Goal: Task Accomplishment & Management: Manage account settings

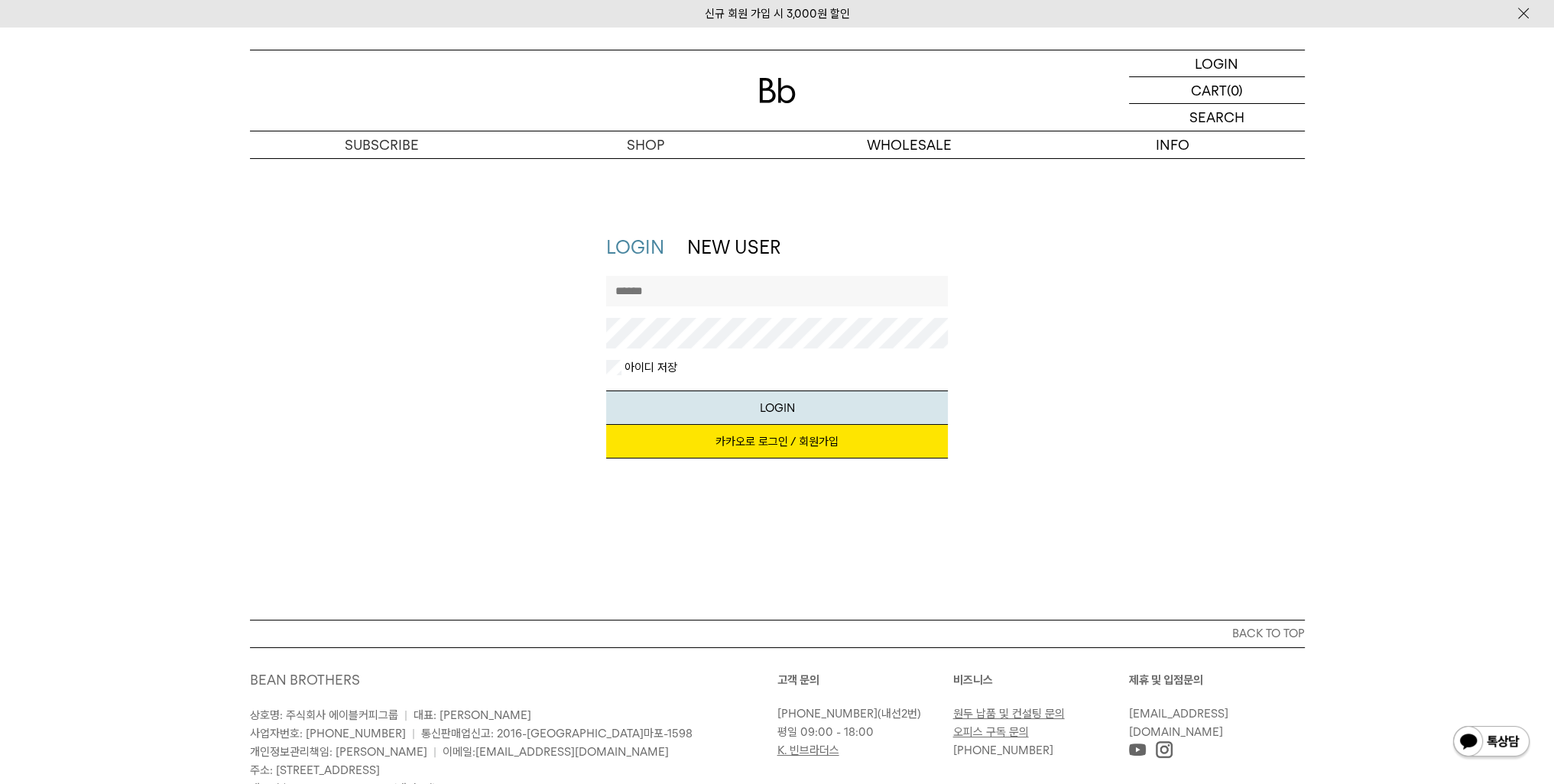
type input "**********"
click at [781, 432] on link "카카오로 로그인 / 회원가입" at bounding box center [777, 442] width 342 height 34
drag, startPoint x: 557, startPoint y: 296, endPoint x: 521, endPoint y: 296, distance: 36.0
click at [521, 296] on div "**********" at bounding box center [777, 354] width 1070 height 239
click at [457, 342] on div "**********" at bounding box center [777, 354] width 1070 height 239
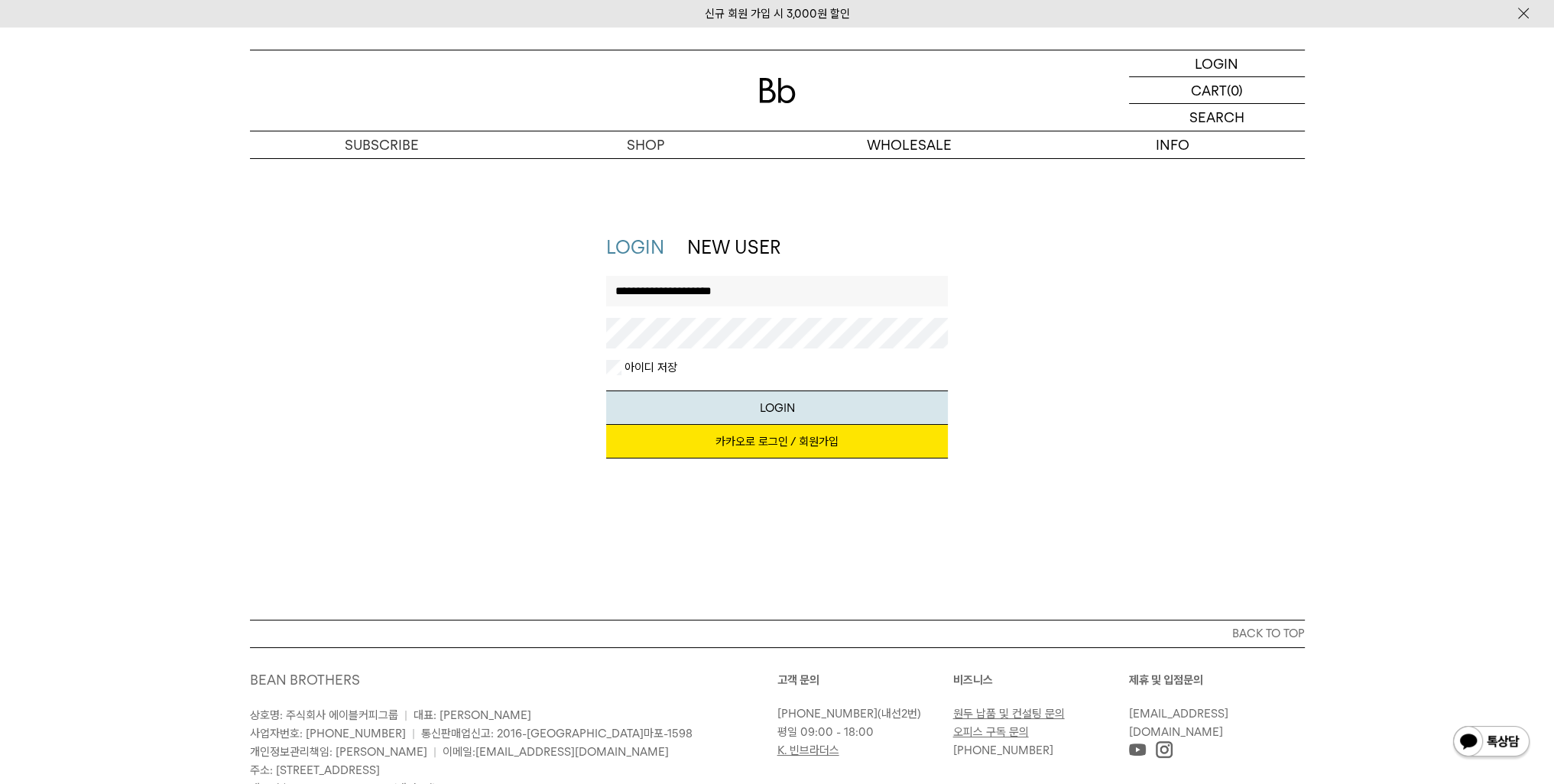
drag, startPoint x: 797, startPoint y: 298, endPoint x: 489, endPoint y: 321, distance: 308.9
click at [449, 330] on div "**********" at bounding box center [777, 354] width 1070 height 239
click at [145, 333] on div "LOGIN NEW USER 지금 가입하시면 3,000원 쿠폰과 매월 회원 전용 커피 혜택을 드려요. 카카오로 로그인 / 회원가입 아이디로 로그…" at bounding box center [777, 354] width 1554 height 239
click at [679, 296] on input "text" at bounding box center [777, 290] width 342 height 31
click at [606, 390] on button "LOGIN" at bounding box center [777, 408] width 342 height 35
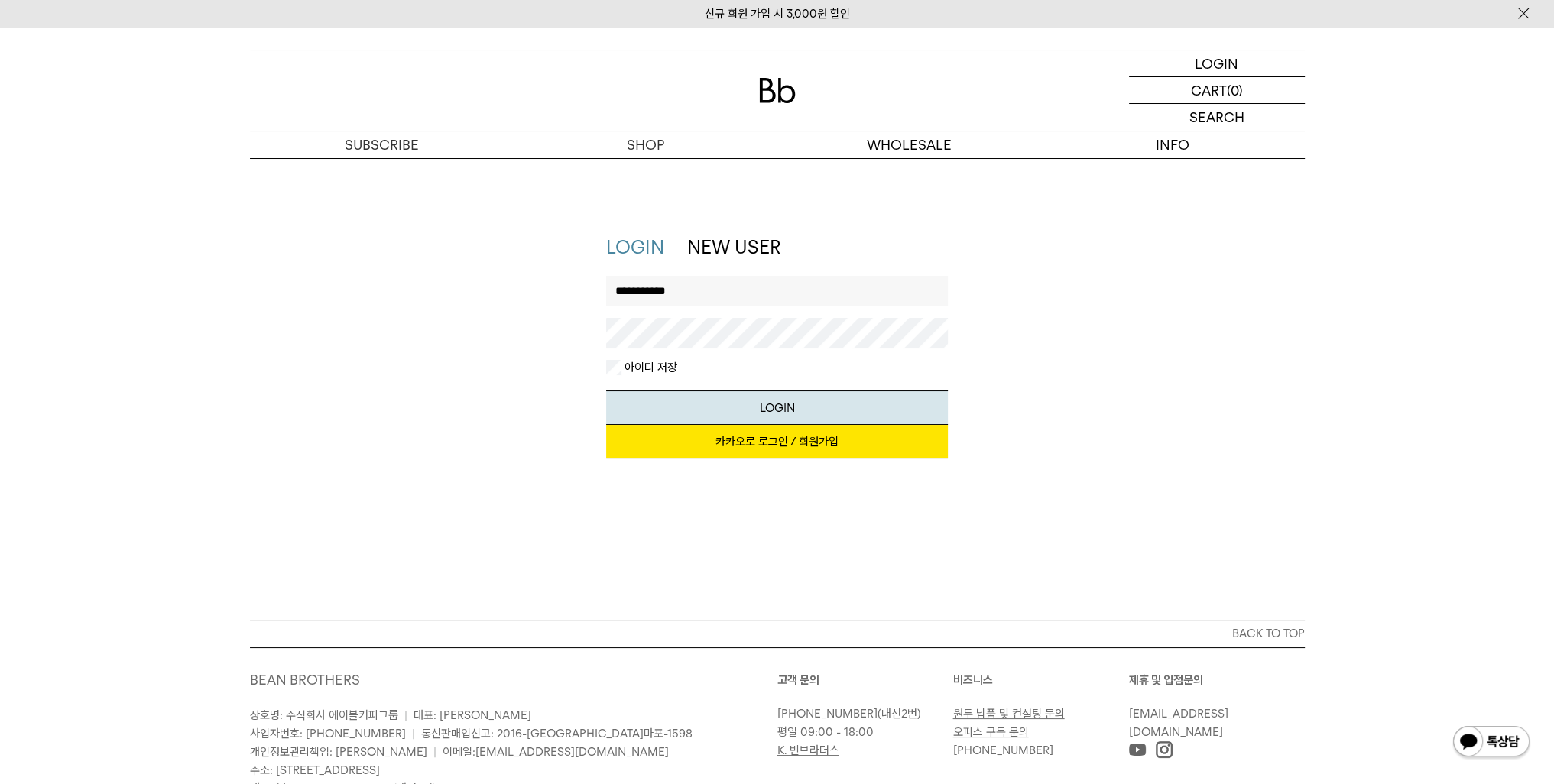
drag, startPoint x: 686, startPoint y: 304, endPoint x: 445, endPoint y: 304, distance: 241.0
click at [445, 304] on div "**********" at bounding box center [777, 354] width 1070 height 239
type input "*"
click at [445, 304] on div "LOGIN NEW USER 지금 가입하시면 3,000원 쿠폰과 매월 회원 전용 커피 혜택을 드려요. 카카오로 로그인 / 회원가입 아이디로 로그…" at bounding box center [777, 354] width 1070 height 239
click at [729, 287] on input "text" at bounding box center [777, 290] width 342 height 31
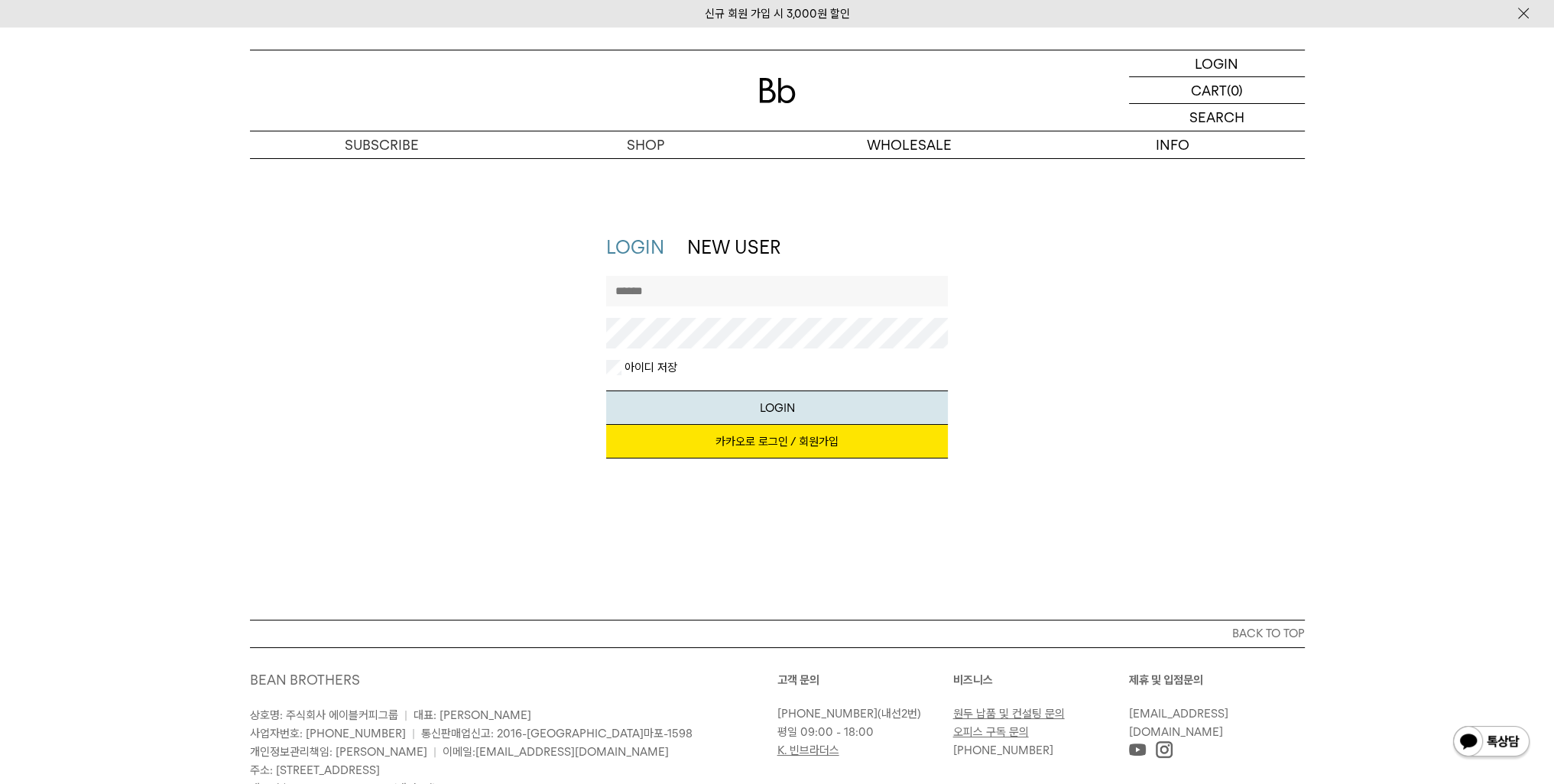
click at [737, 245] on link "NEW USER" at bounding box center [733, 247] width 93 height 22
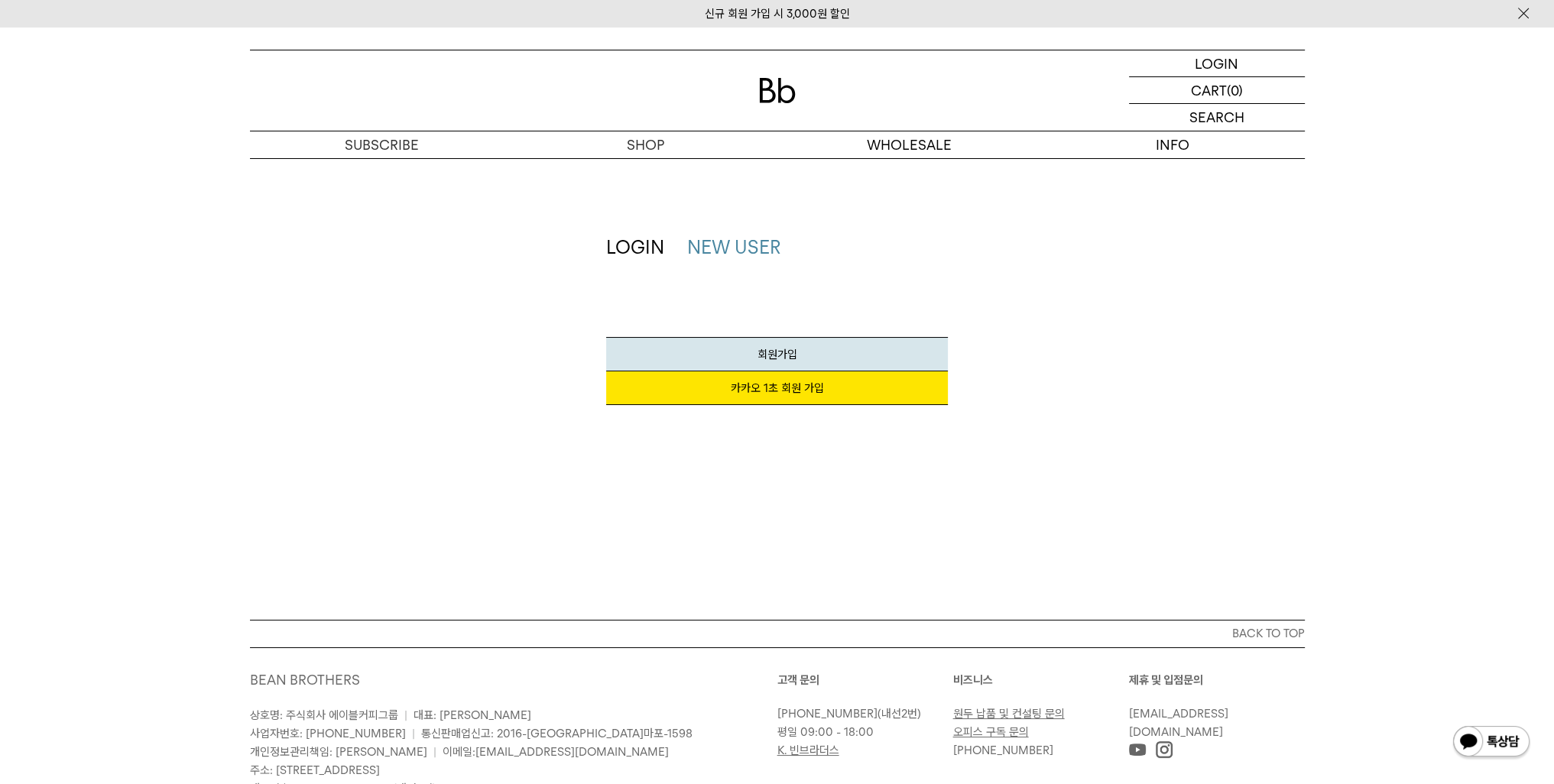
click at [647, 244] on link "LOGIN" at bounding box center [635, 247] width 58 height 22
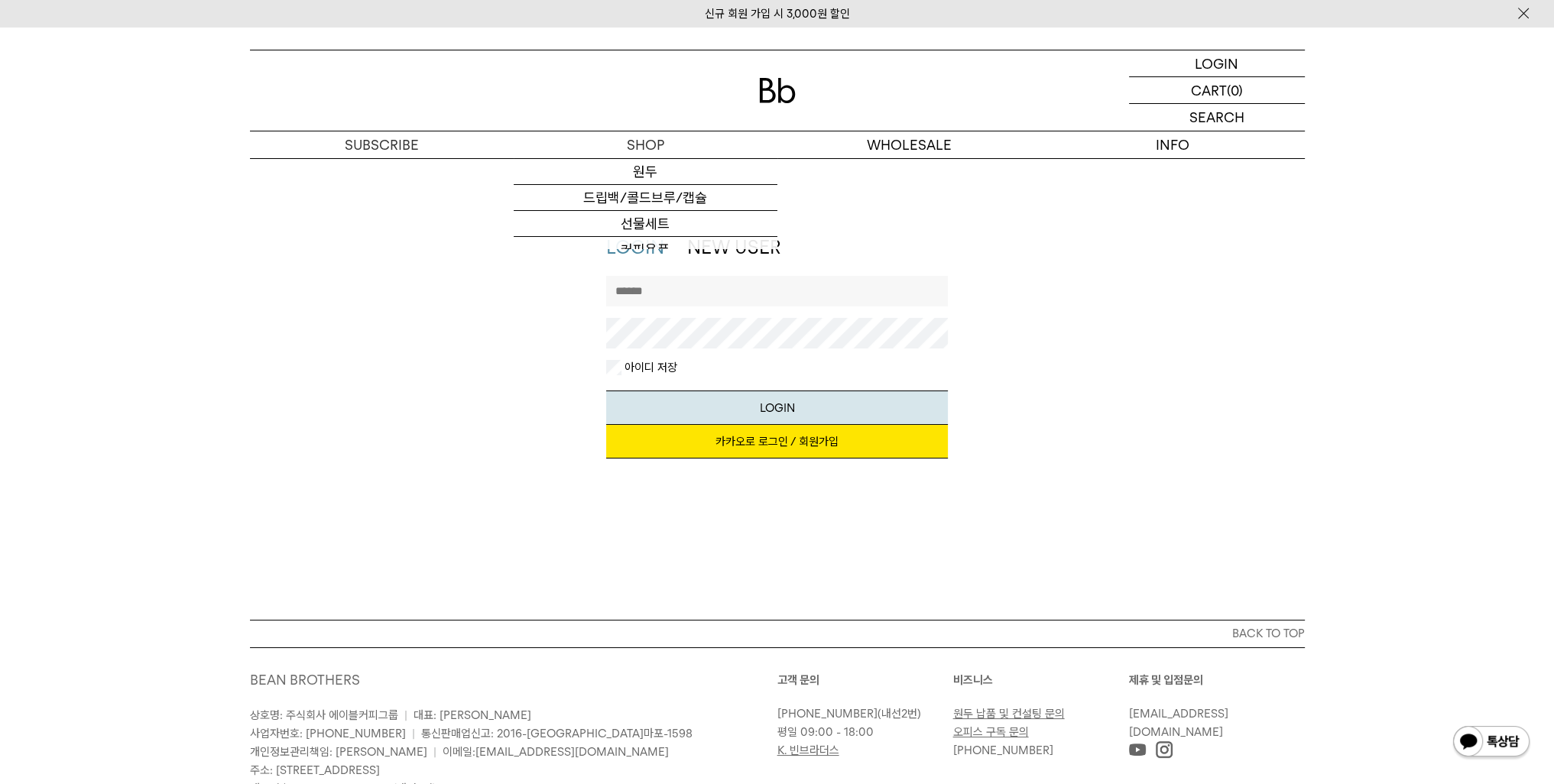
type input "**********"
click at [779, 96] on img at bounding box center [777, 90] width 36 height 26
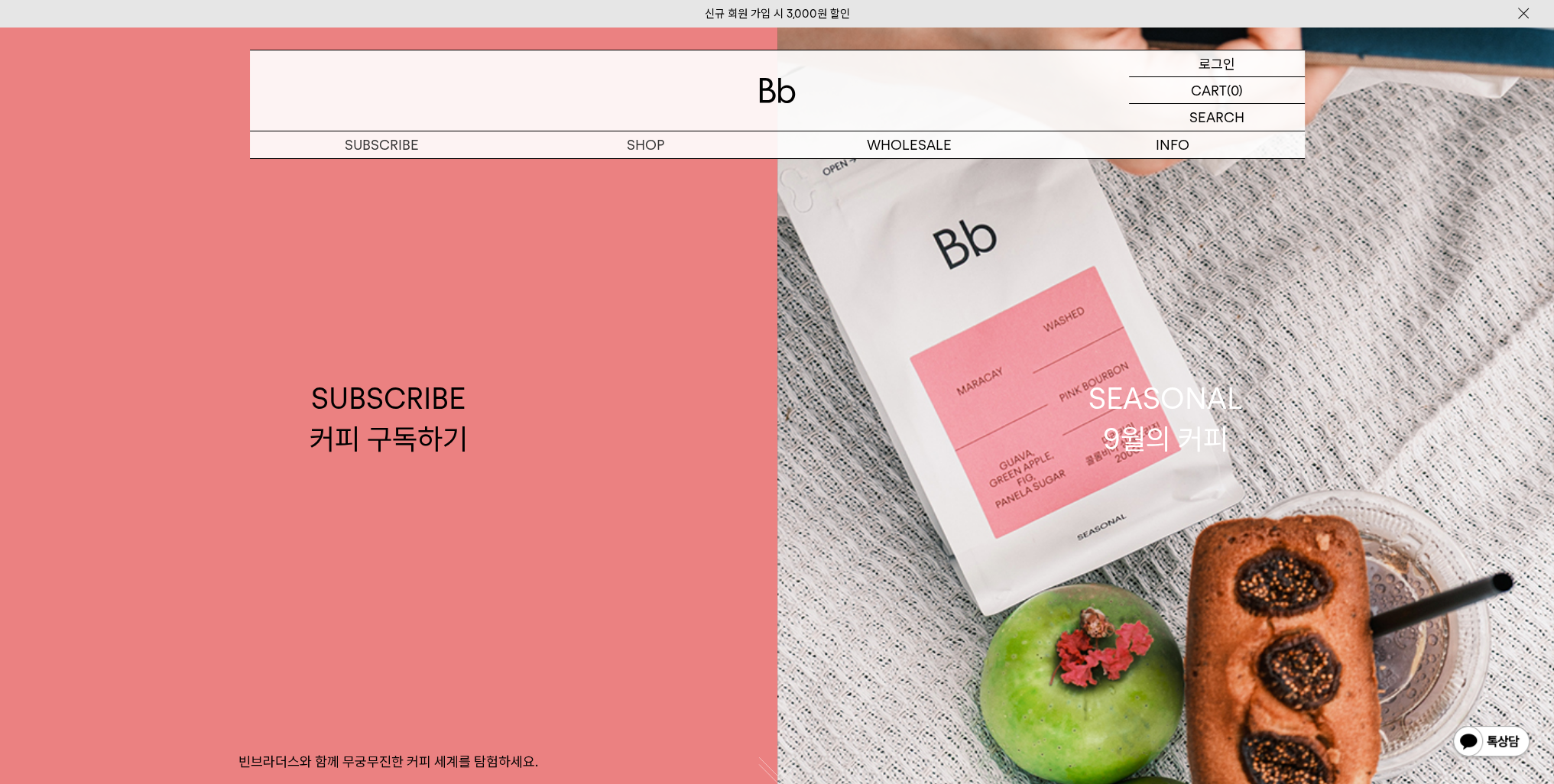
click at [1214, 59] on p "로그인" at bounding box center [1217, 63] width 36 height 26
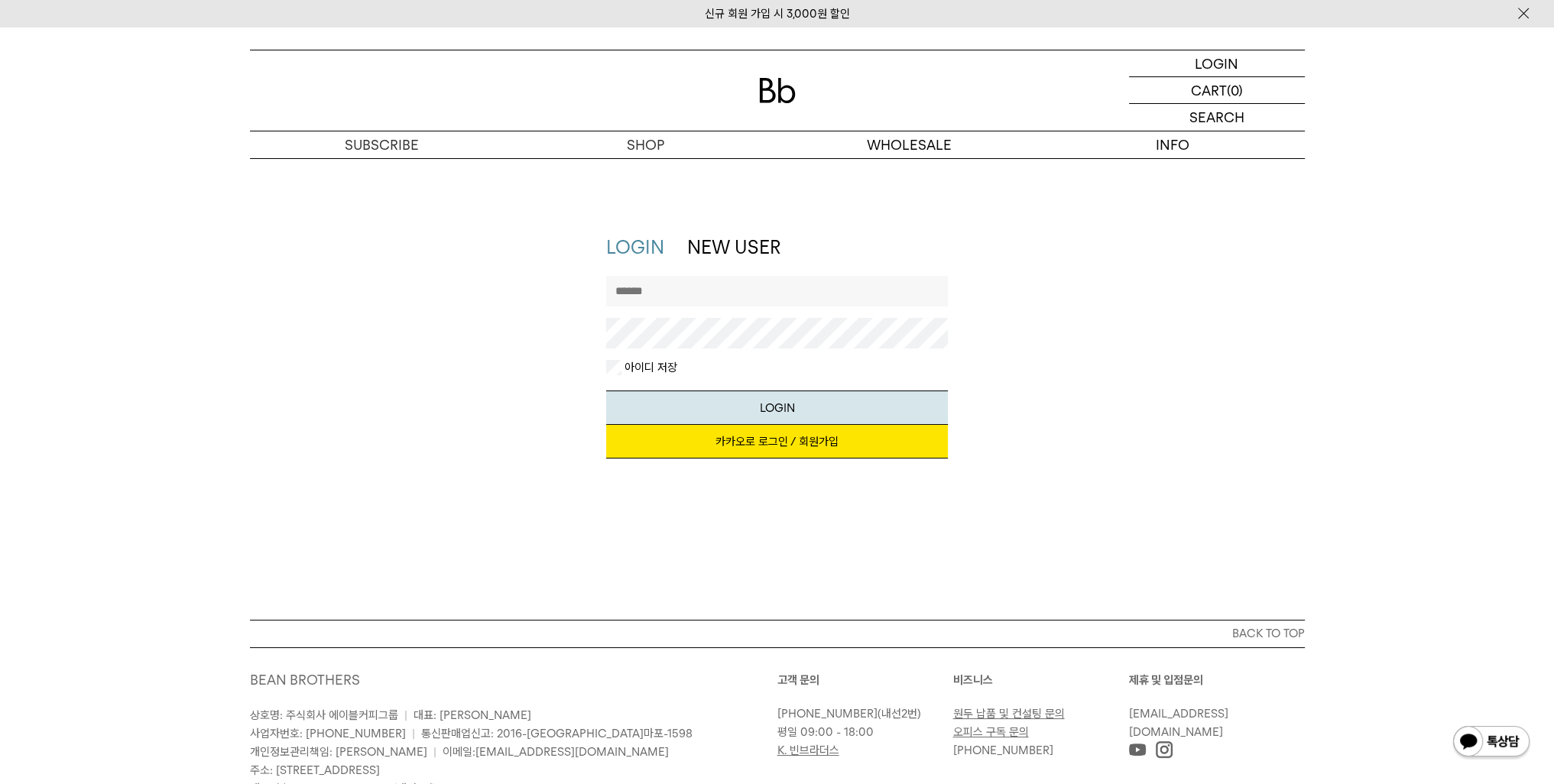
type input "**********"
click at [722, 441] on link "카카오로 로그인 / 회원가입" at bounding box center [777, 442] width 342 height 34
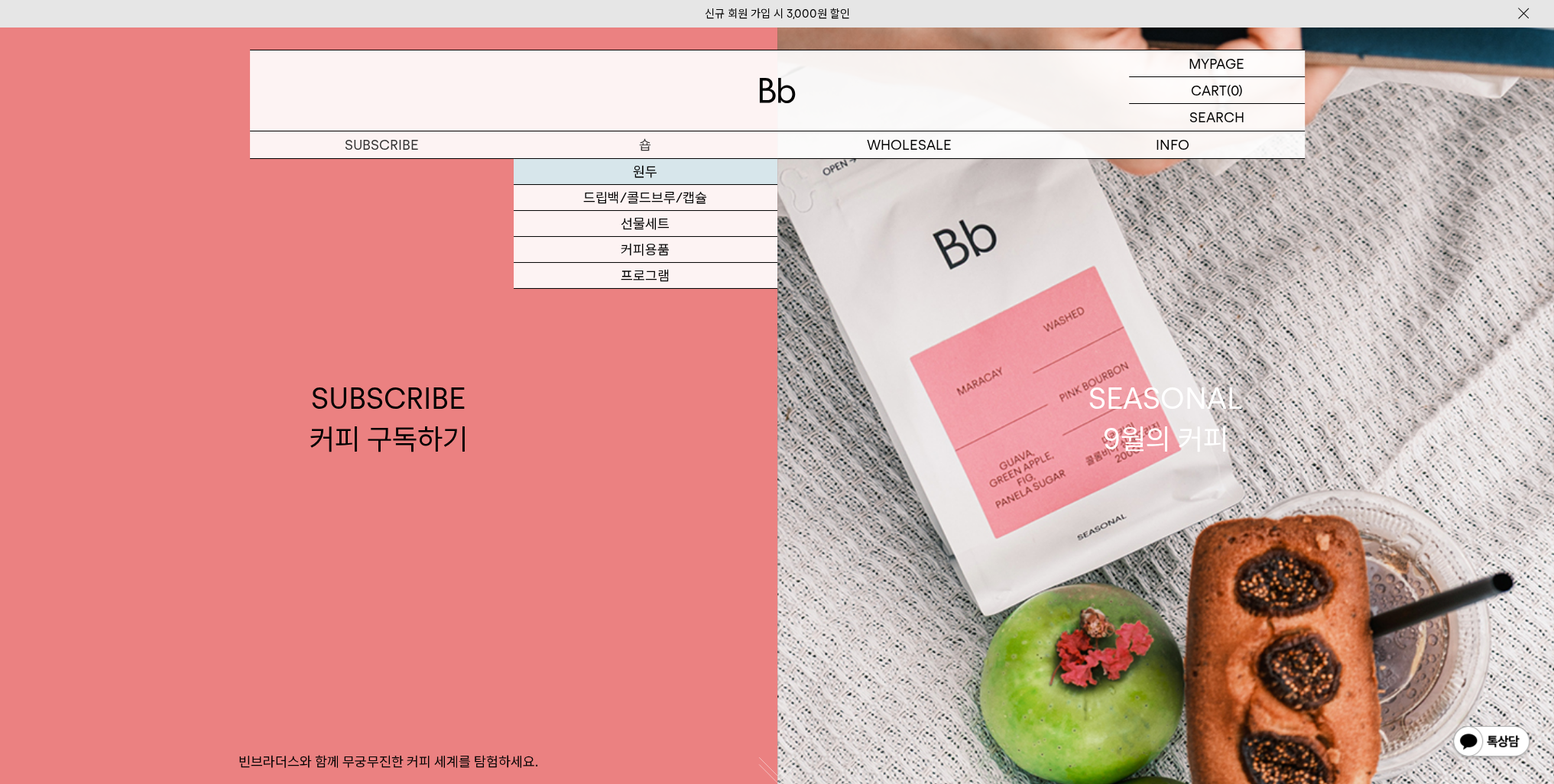
click at [632, 176] on link "원두" at bounding box center [645, 172] width 263 height 26
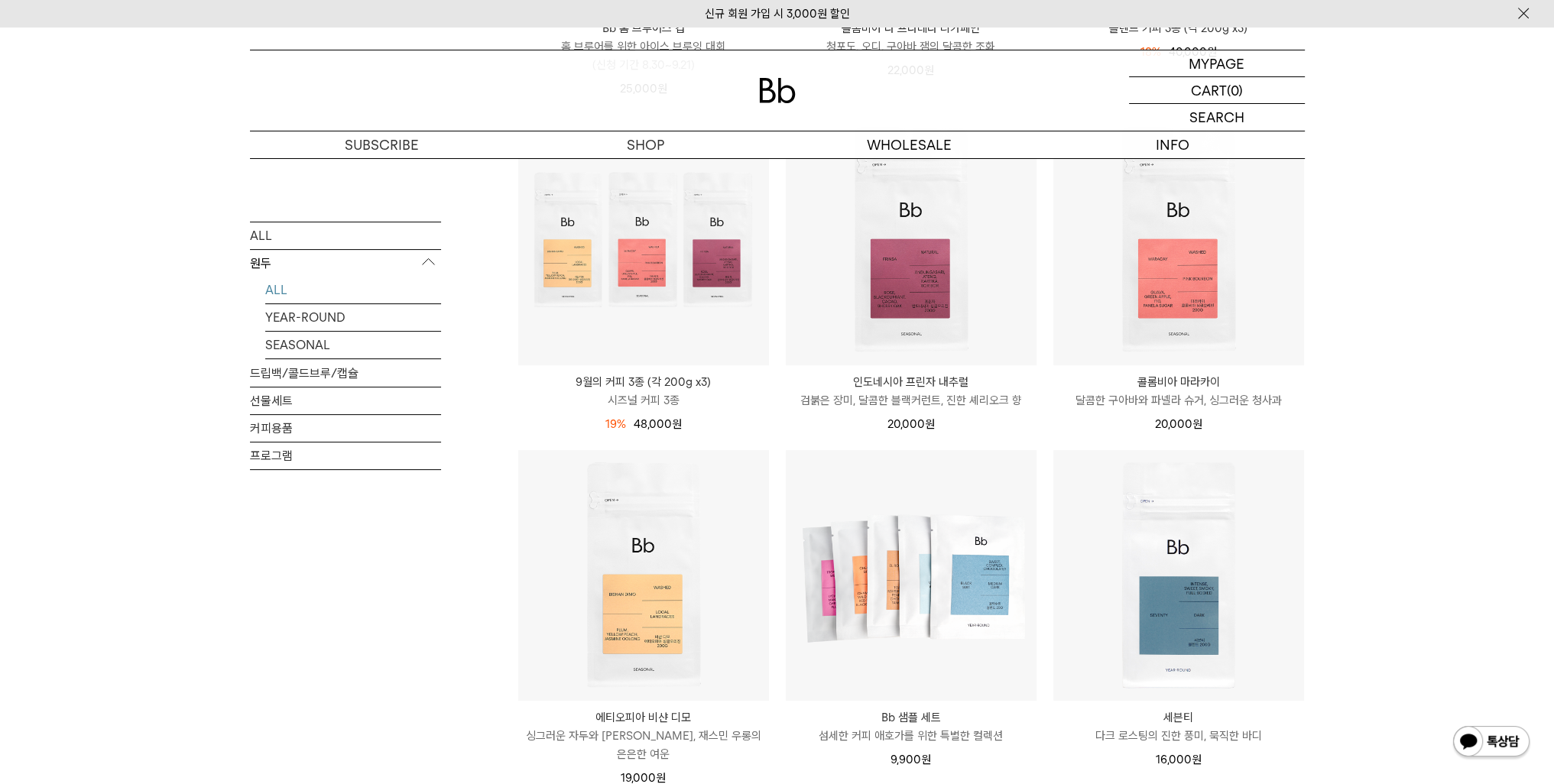
scroll to position [535, 0]
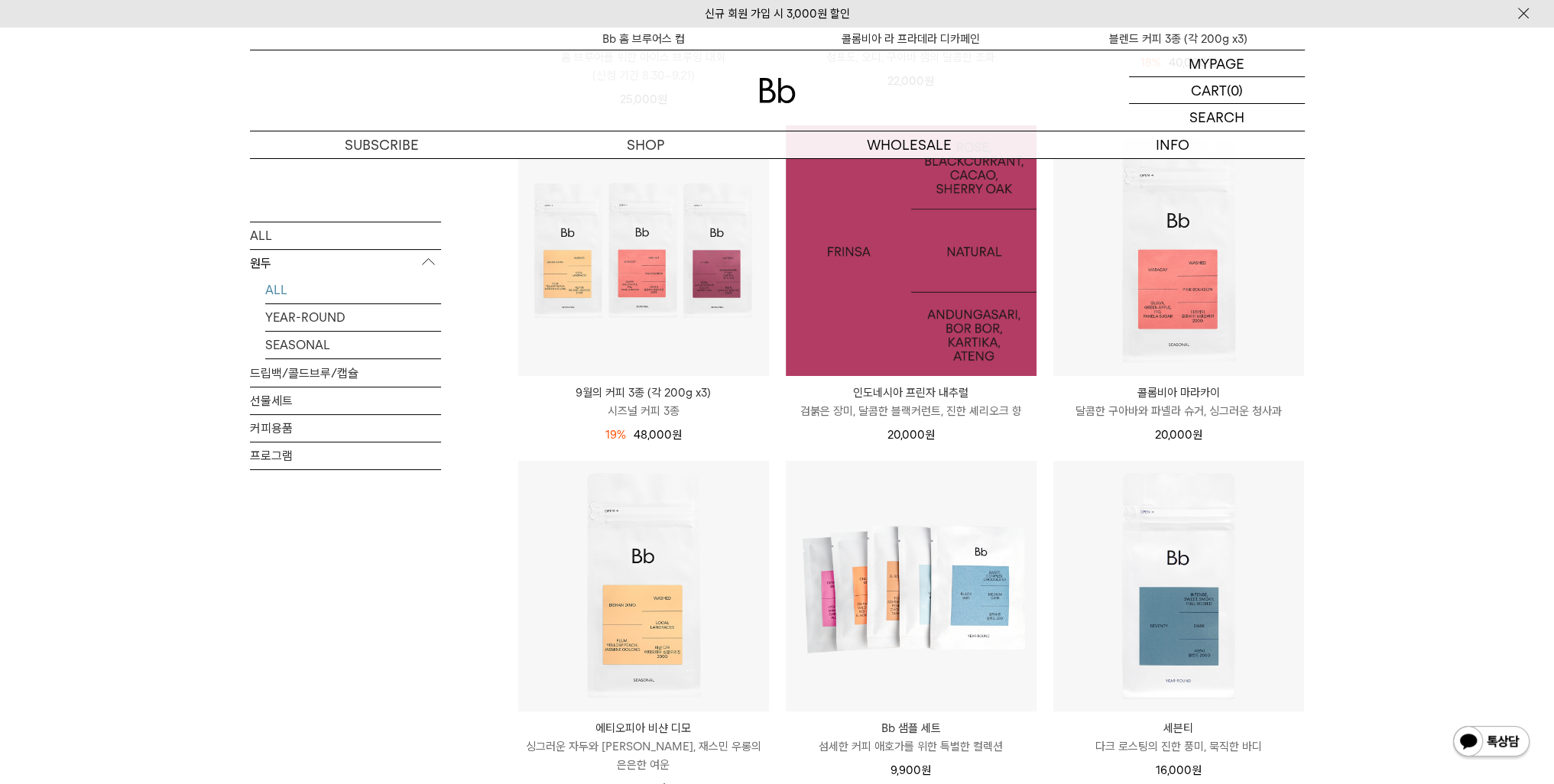
click at [954, 248] on img at bounding box center [912, 251] width 251 height 251
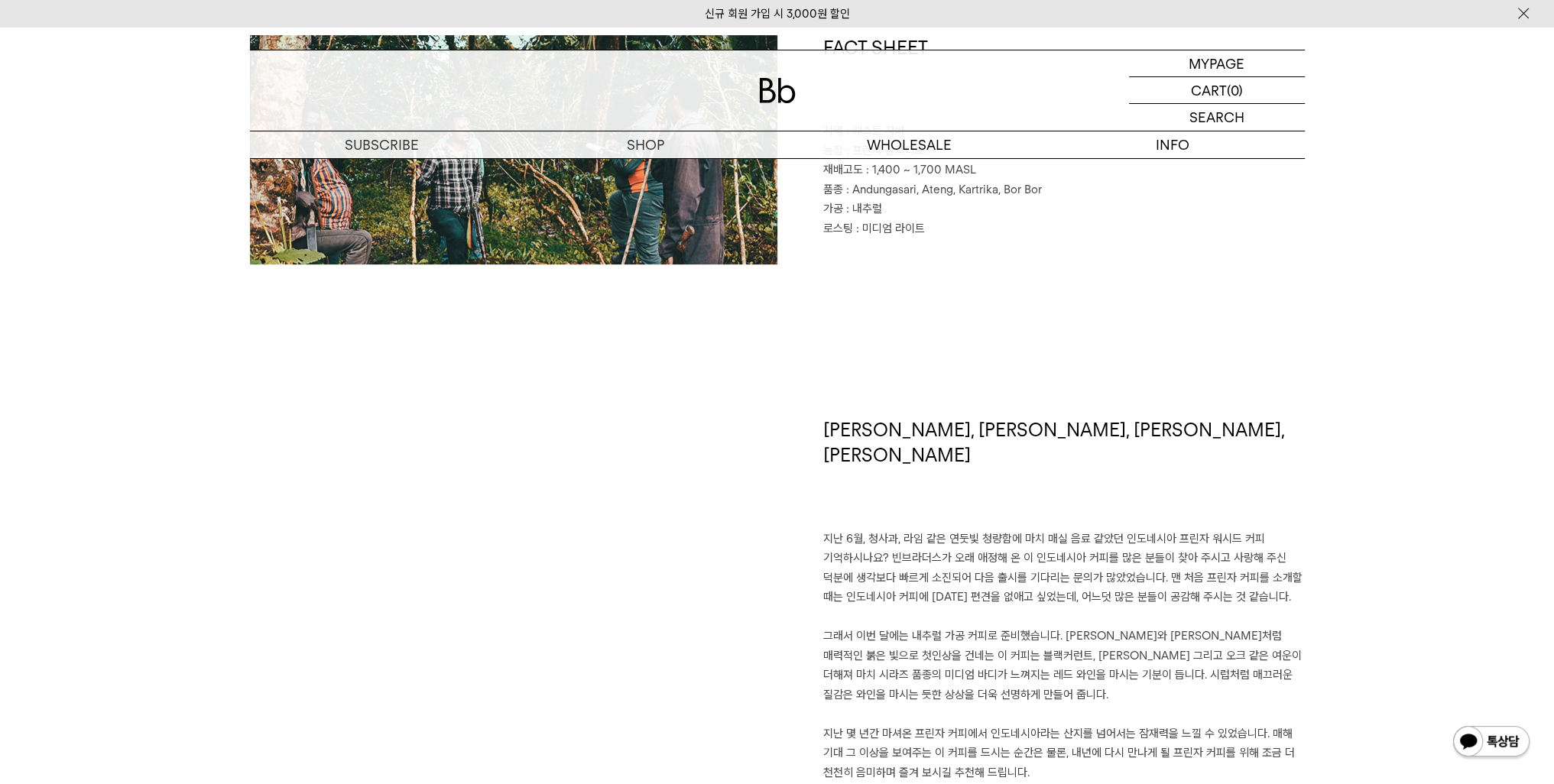
scroll to position [917, 0]
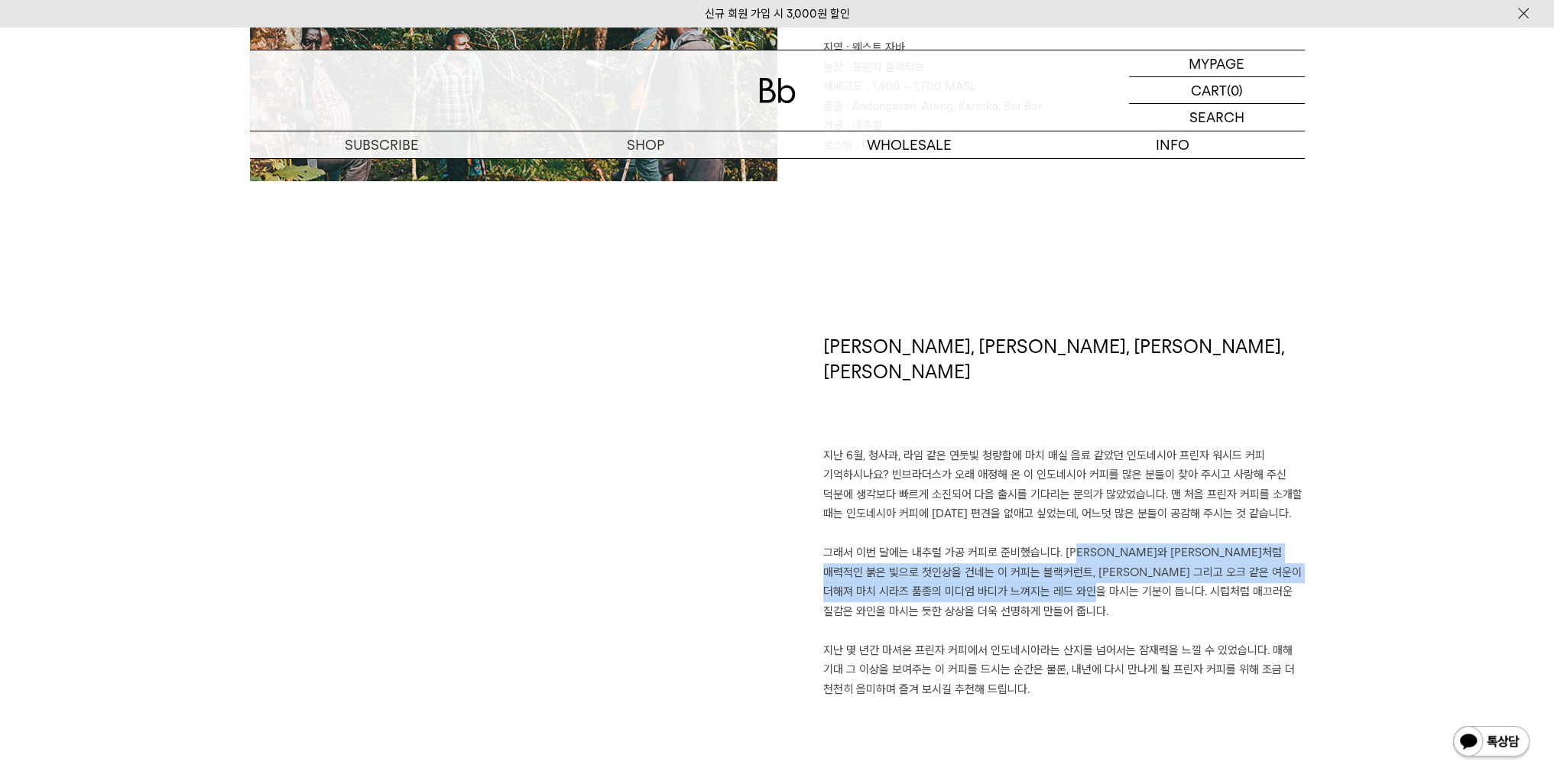
drag, startPoint x: 1061, startPoint y: 527, endPoint x: 1131, endPoint y: 567, distance: 80.6
click at [1131, 567] on p "지난 6월, 청사과, 라임 같은 연둣빛 청량함에 마치 매실 음료 같았던 인도네시아 프린자 워시드 커피 기억하시나요? 빈브라더스가 오래 애정해 …" at bounding box center [1064, 573] width 481 height 253
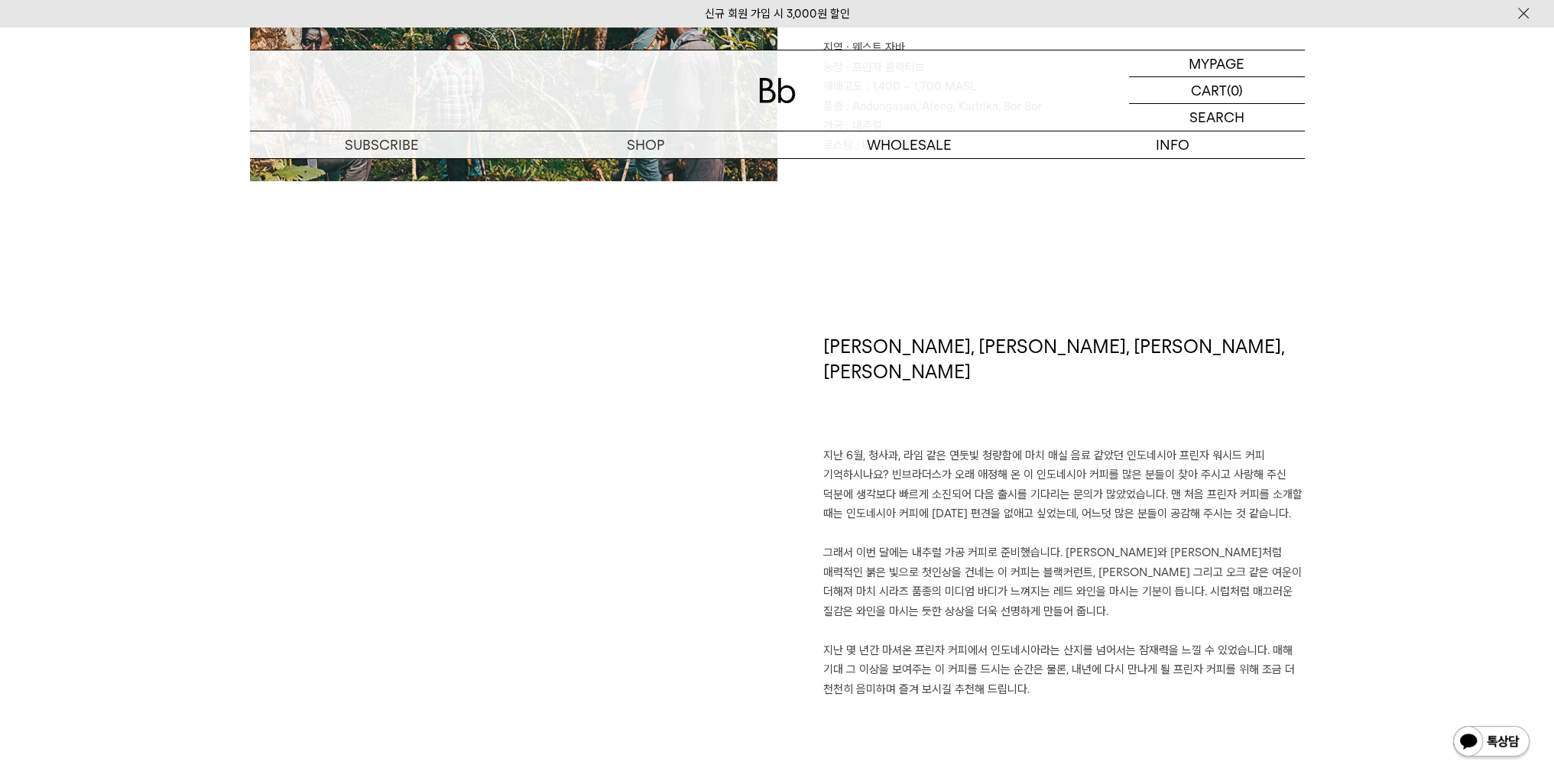
click at [1135, 589] on p "지난 6월, 청사과, 라임 같은 연둣빛 청량함에 마치 매실 음료 같았던 인도네시아 프린자 워시드 커피 기억하시나요? 빈브라더스가 오래 애정해 …" at bounding box center [1064, 573] width 481 height 253
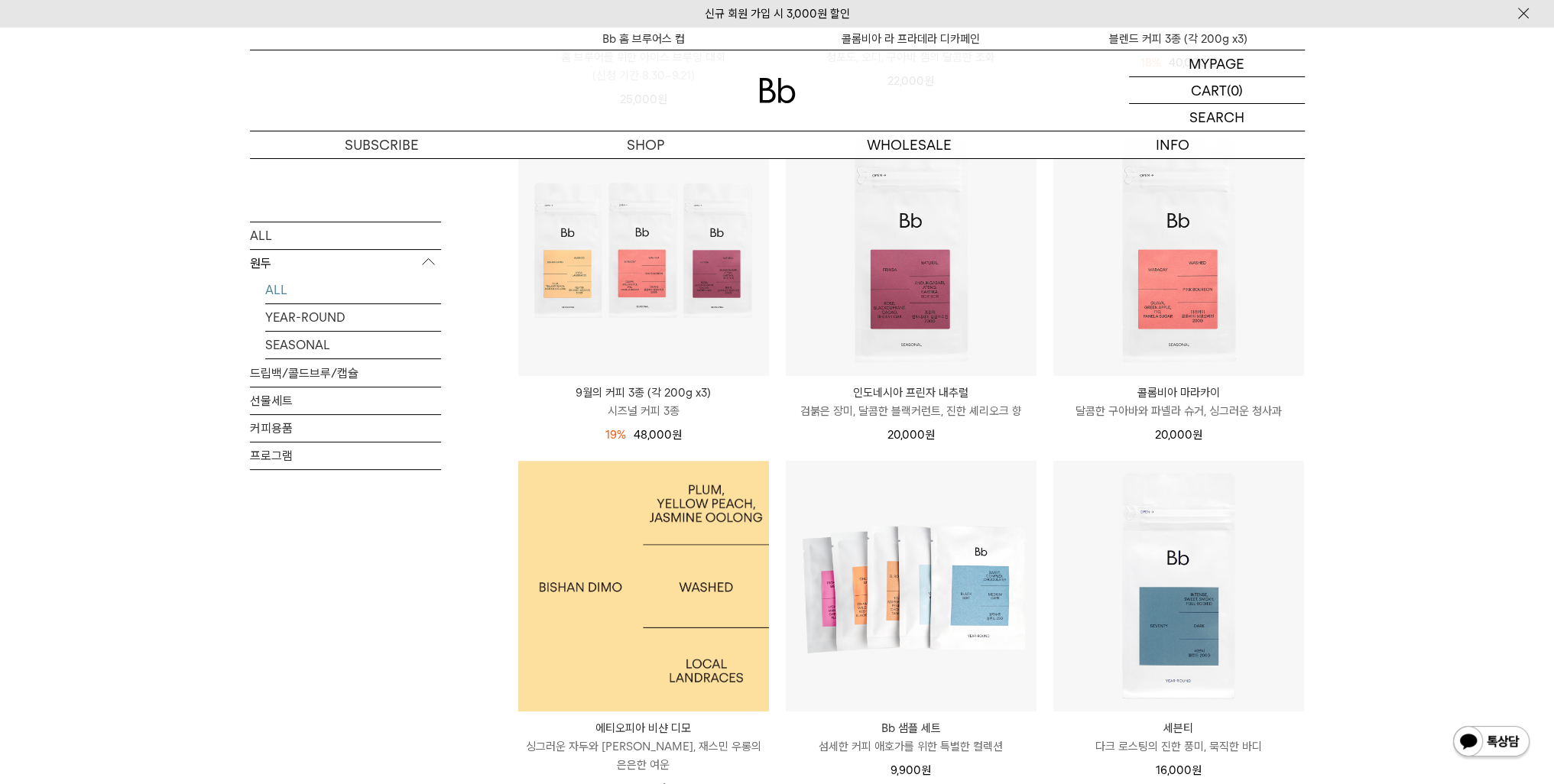
click at [615, 585] on img at bounding box center [644, 586] width 251 height 251
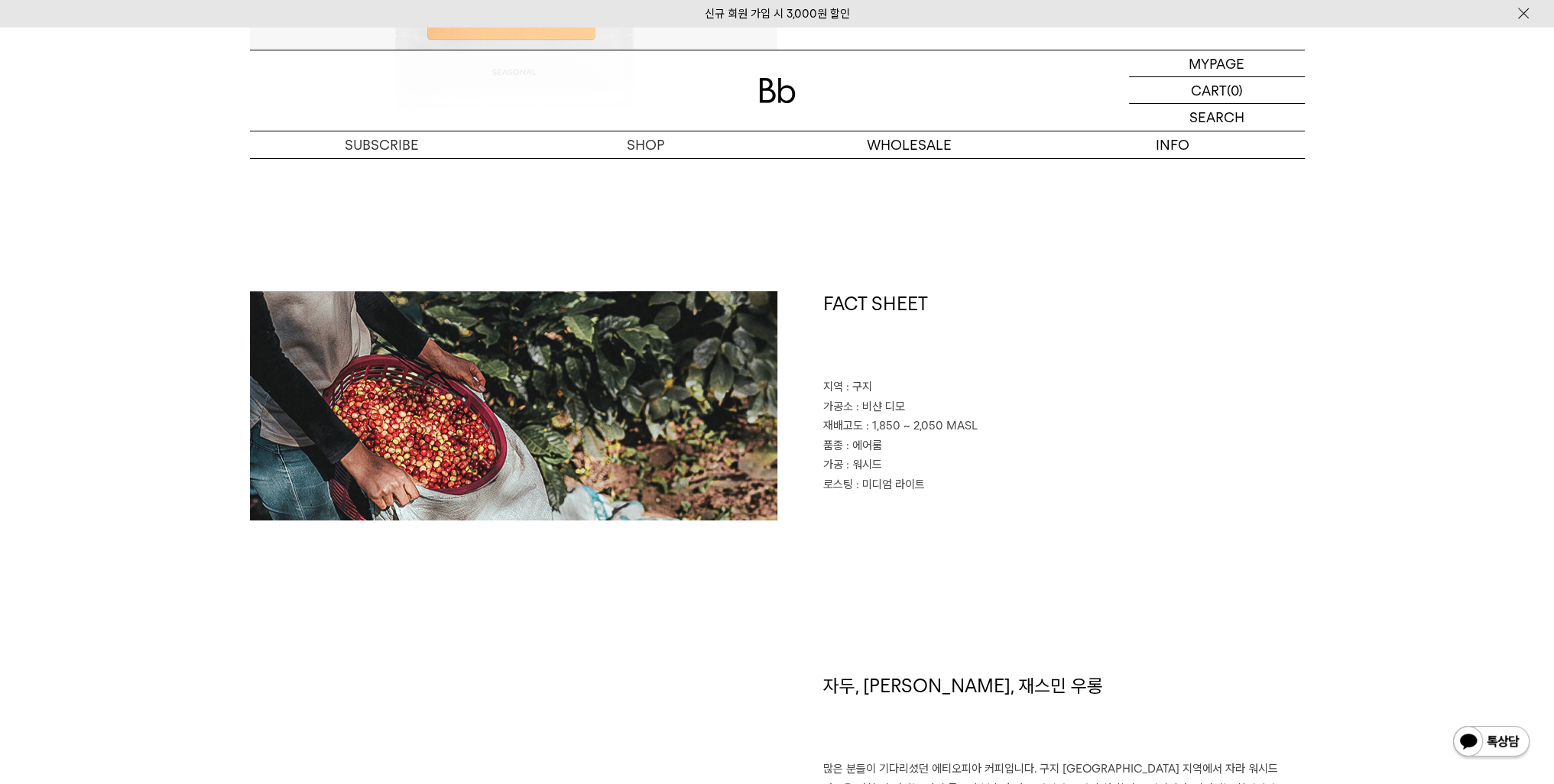
scroll to position [687, 0]
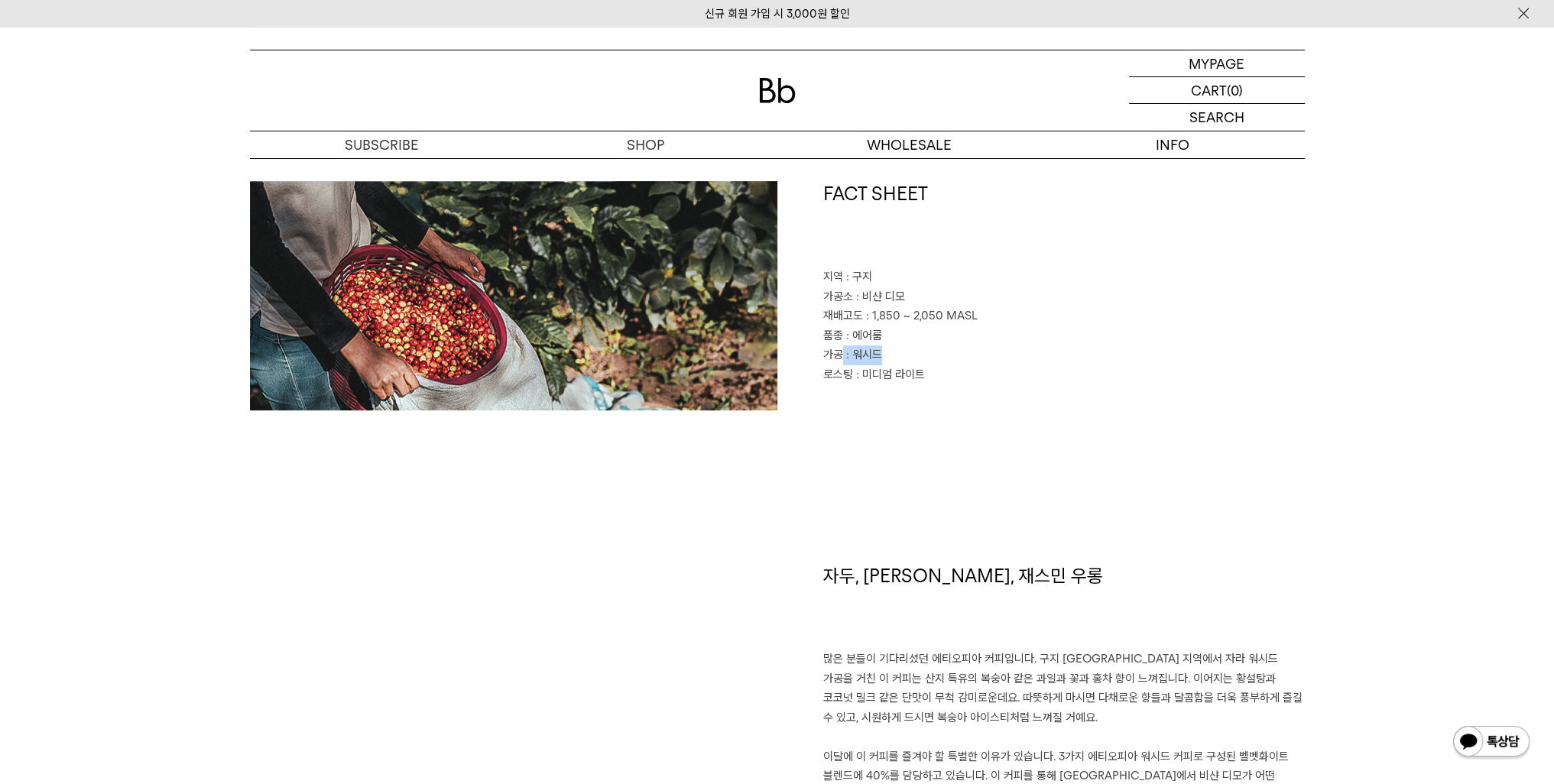
drag, startPoint x: 907, startPoint y: 357, endPoint x: 829, endPoint y: 361, distance: 78.1
click at [836, 361] on p "가공 : 워시드" at bounding box center [1064, 355] width 481 height 20
click at [956, 379] on p "로스팅 : 미디엄 라이트" at bounding box center [1064, 375] width 481 height 20
drag, startPoint x: 890, startPoint y: 337, endPoint x: 856, endPoint y: 341, distance: 34.2
click at [856, 341] on p "품종 : 에어룸" at bounding box center [1064, 336] width 481 height 20
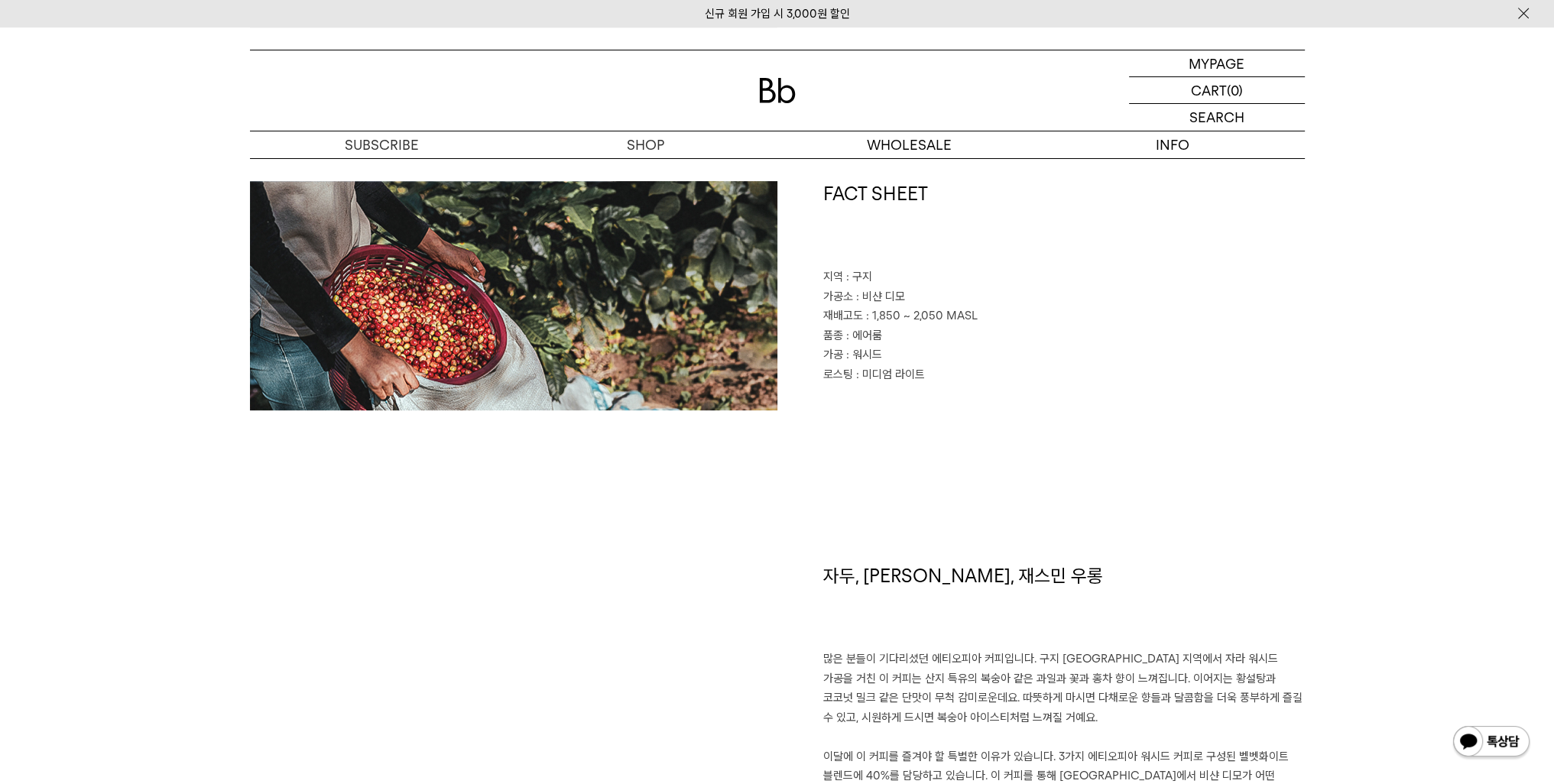
click at [874, 380] on span ": 미디엄 라이트" at bounding box center [890, 374] width 69 height 14
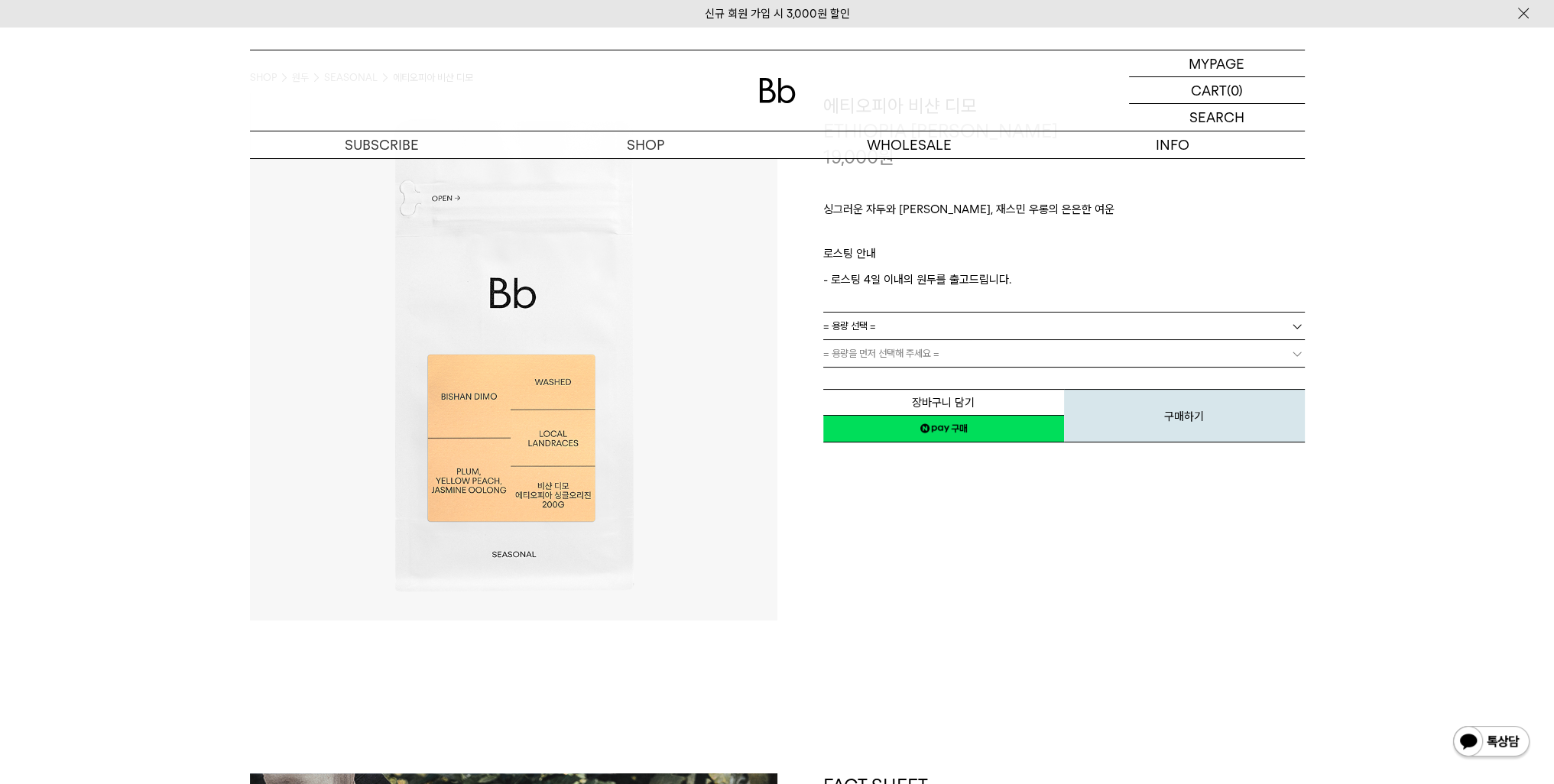
scroll to position [0, 0]
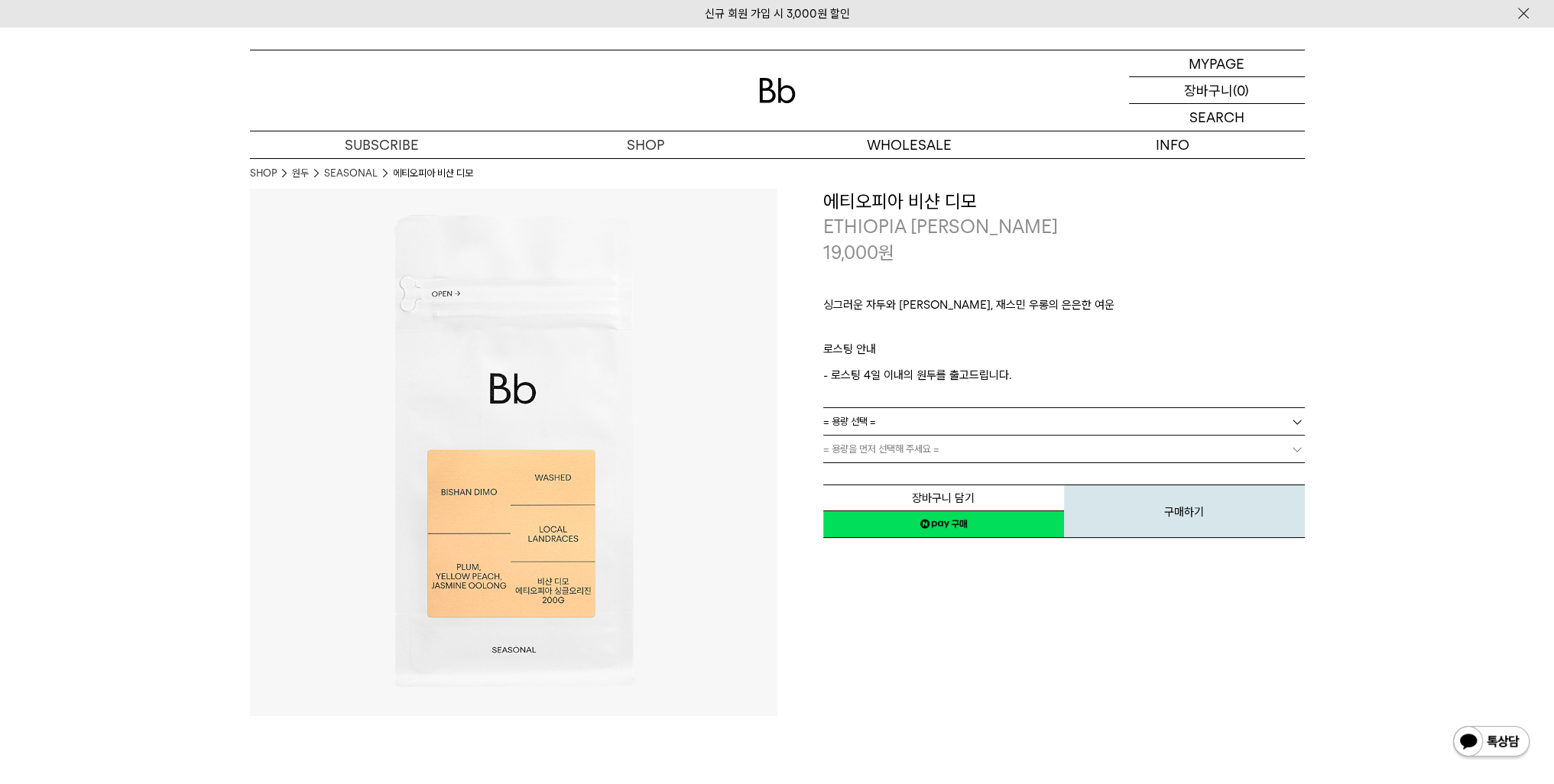
click at [0, 0] on p "마이페이지" at bounding box center [0, 0] width 0 height 0
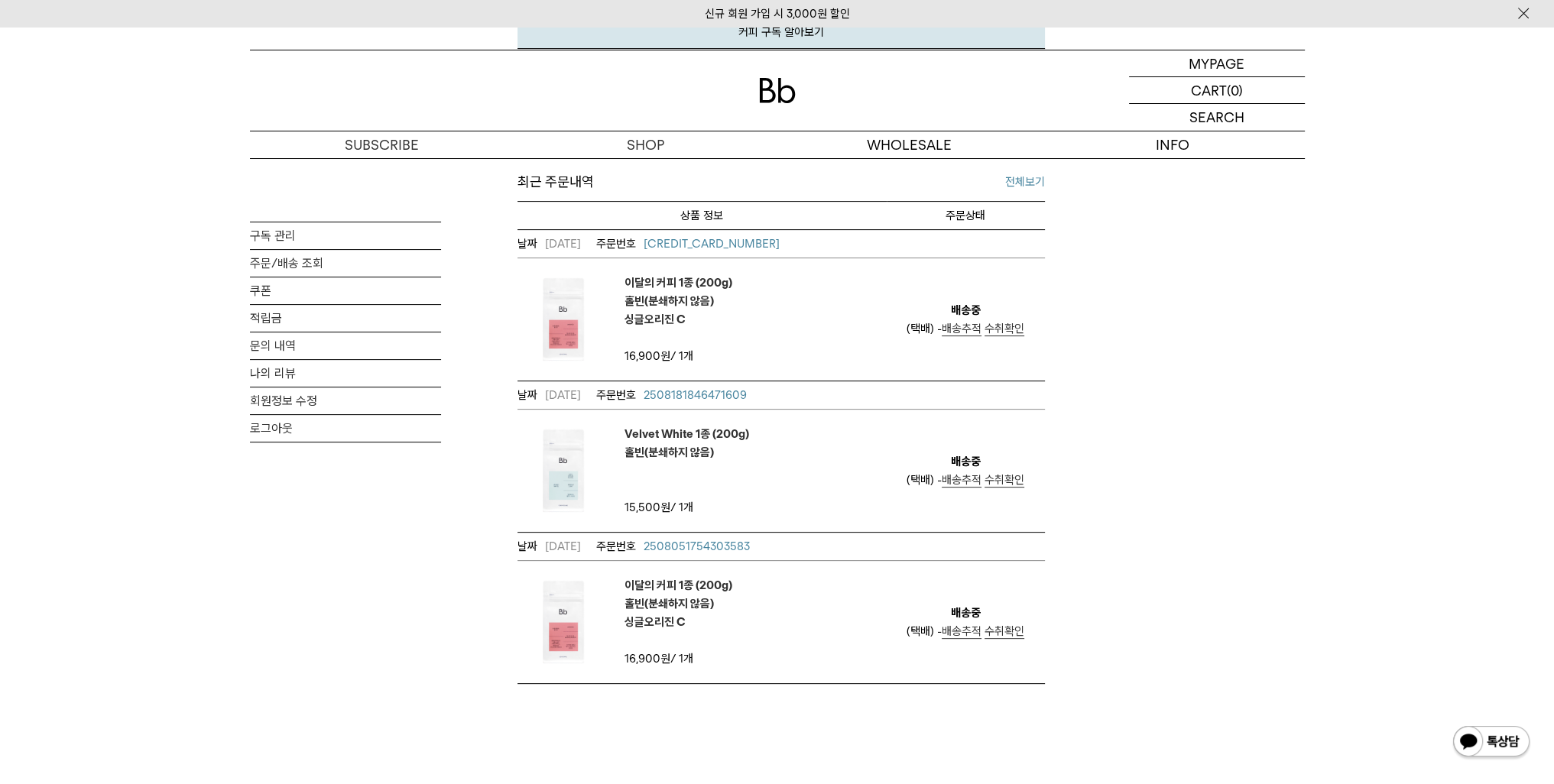
scroll to position [612, 0]
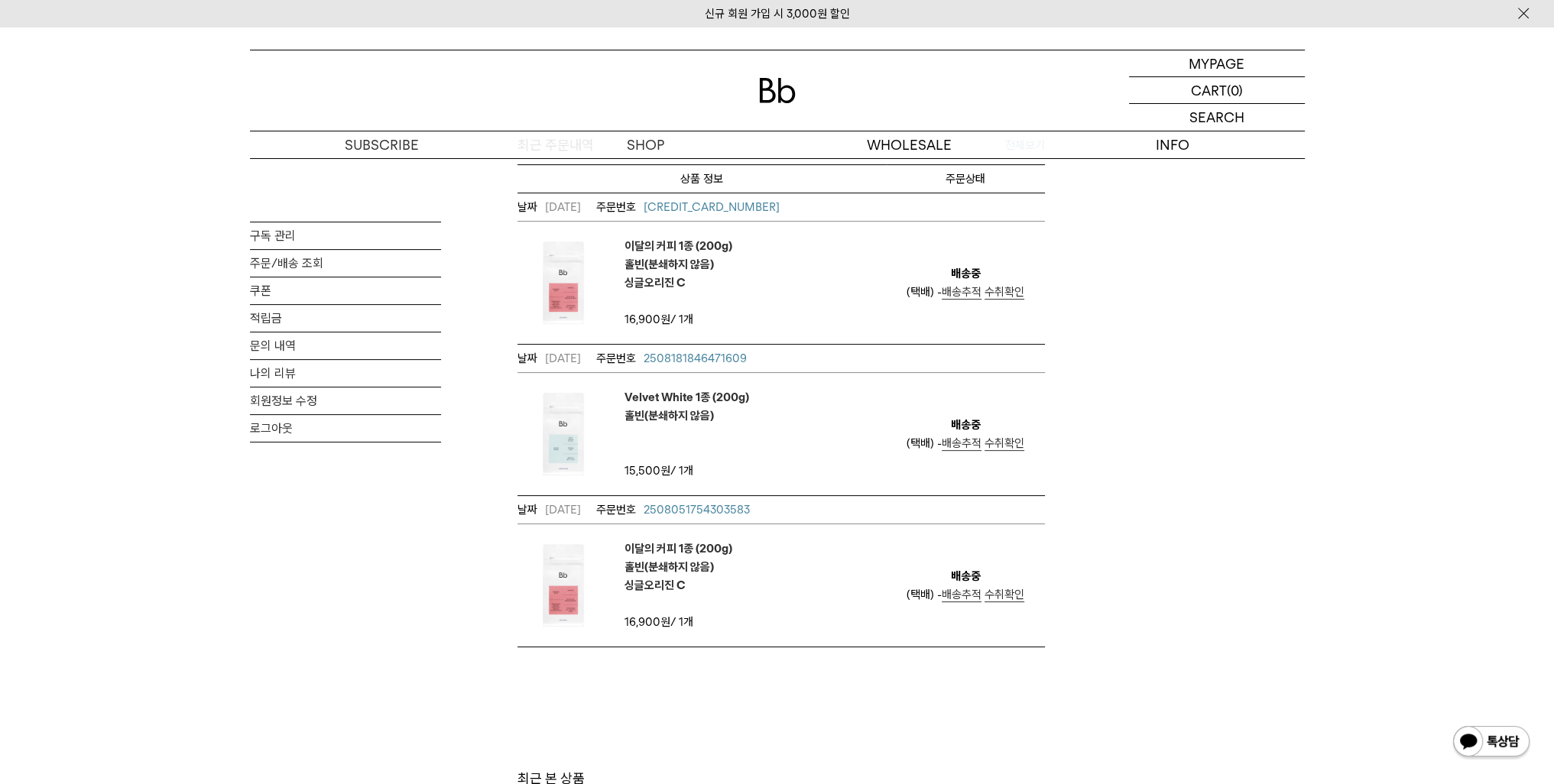
click at [1016, 590] on span "수취확인" at bounding box center [1004, 594] width 40 height 14
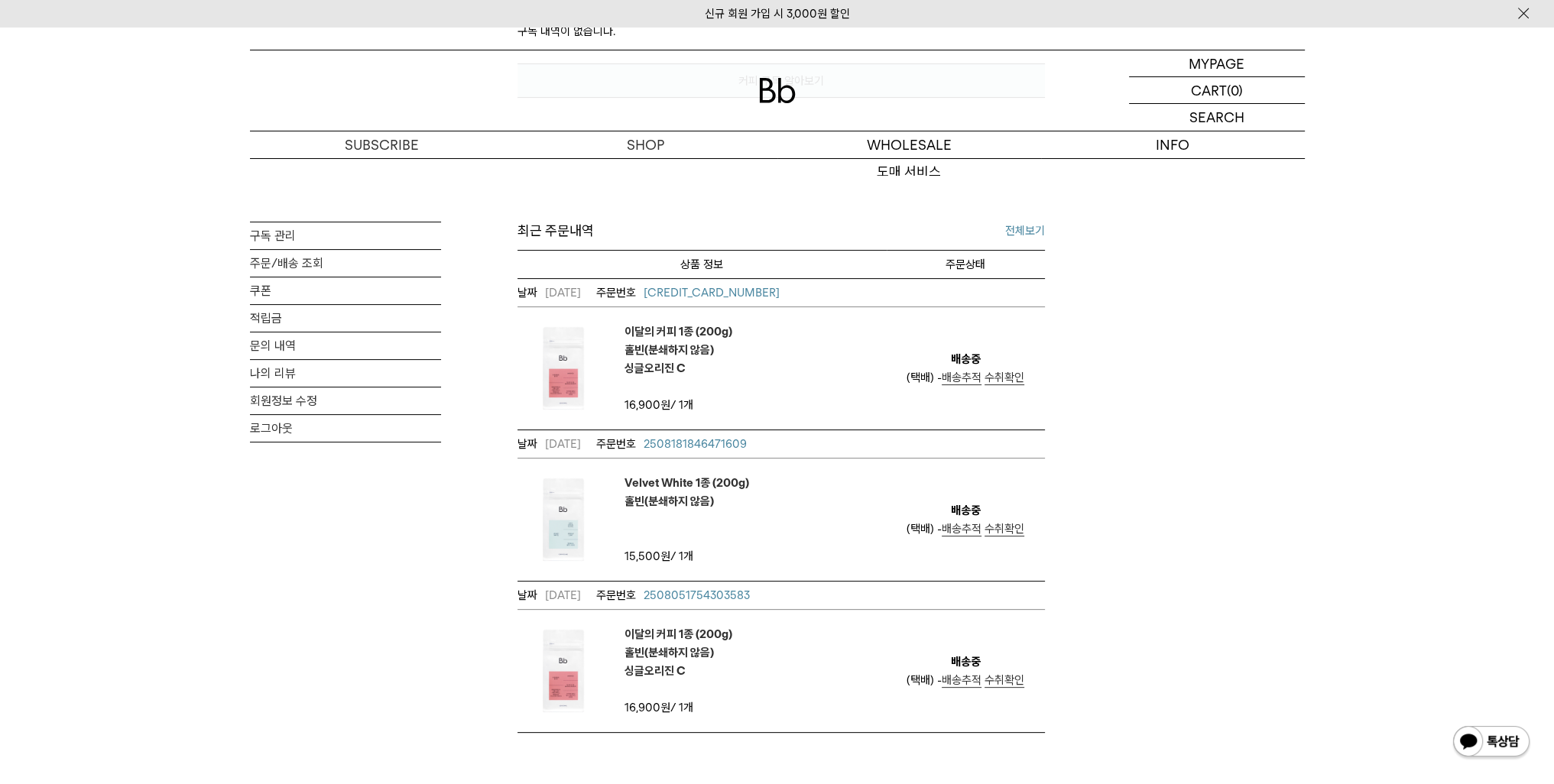
scroll to position [612, 0]
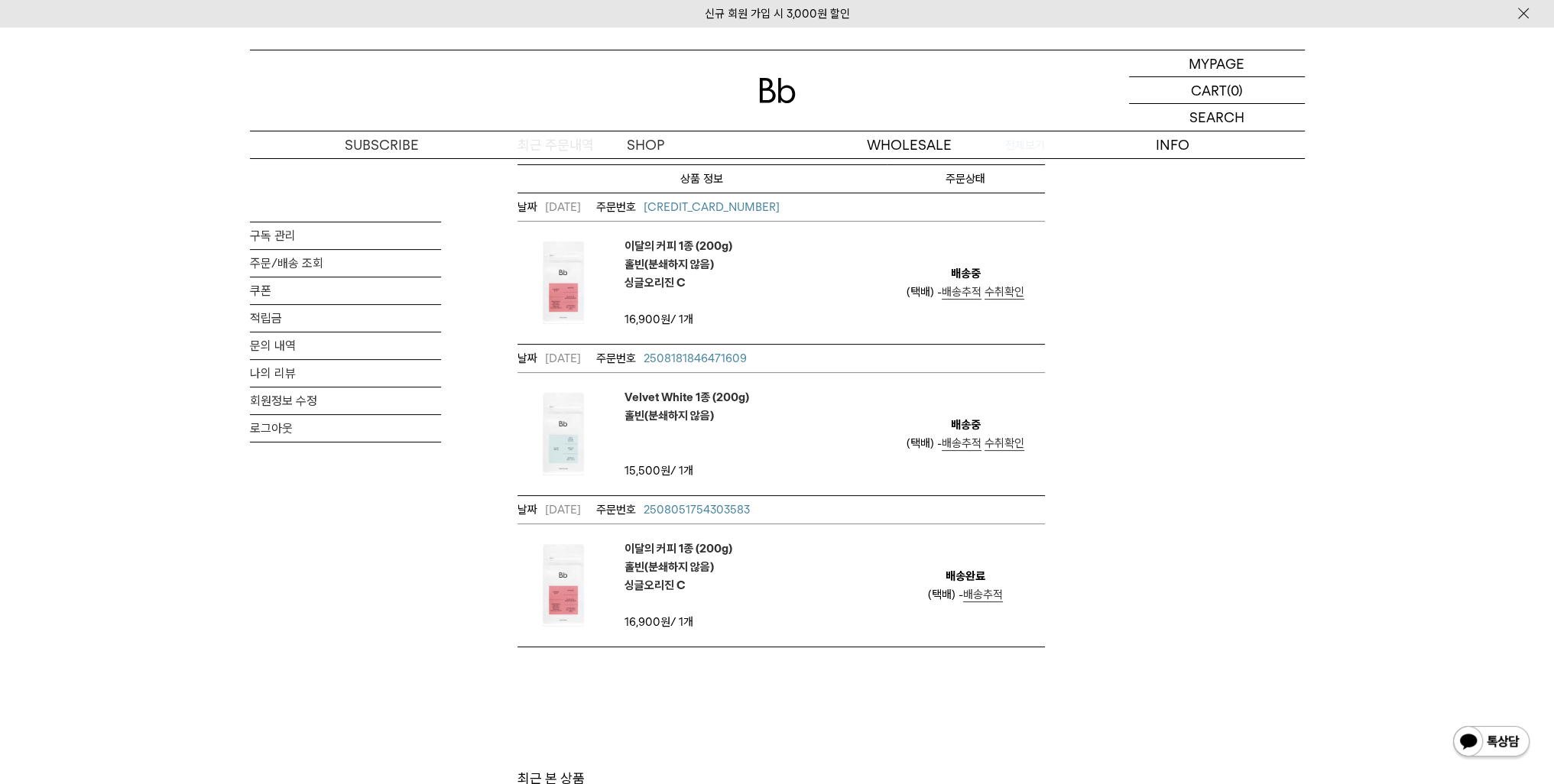
click at [1015, 437] on span "수취확인" at bounding box center [1004, 443] width 40 height 14
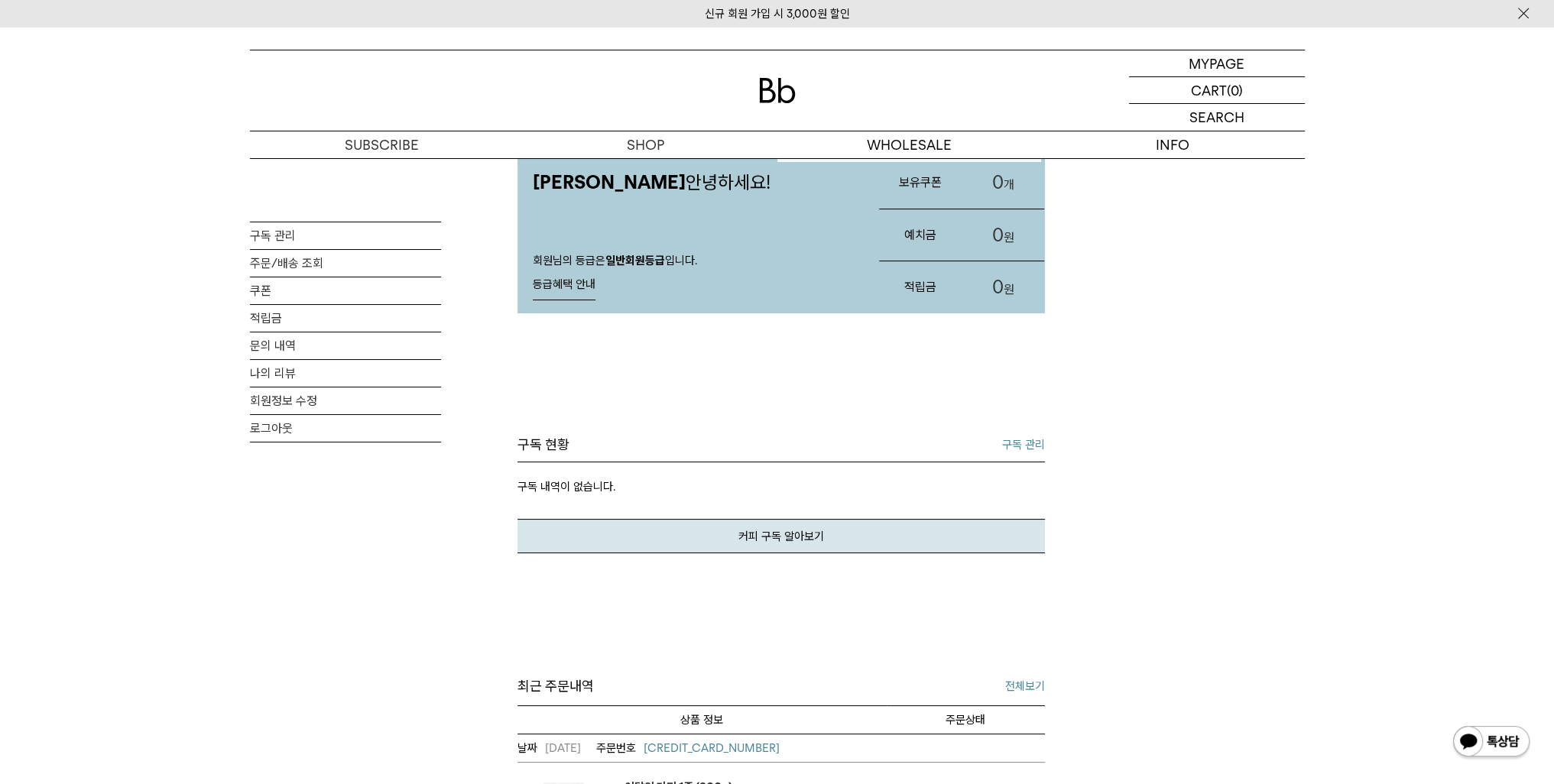
scroll to position [352, 0]
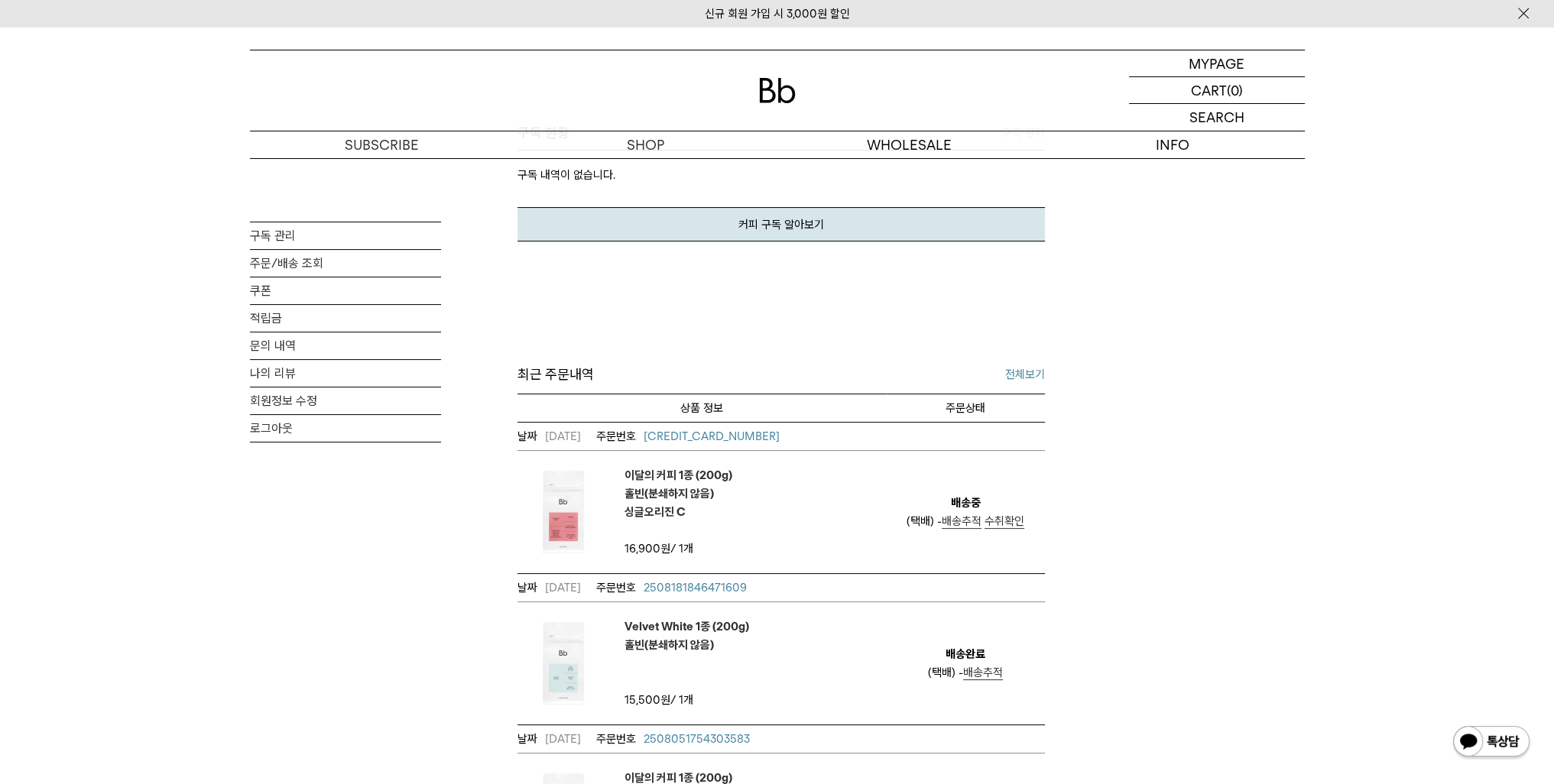
click at [1008, 517] on span "수취확인" at bounding box center [1004, 521] width 40 height 14
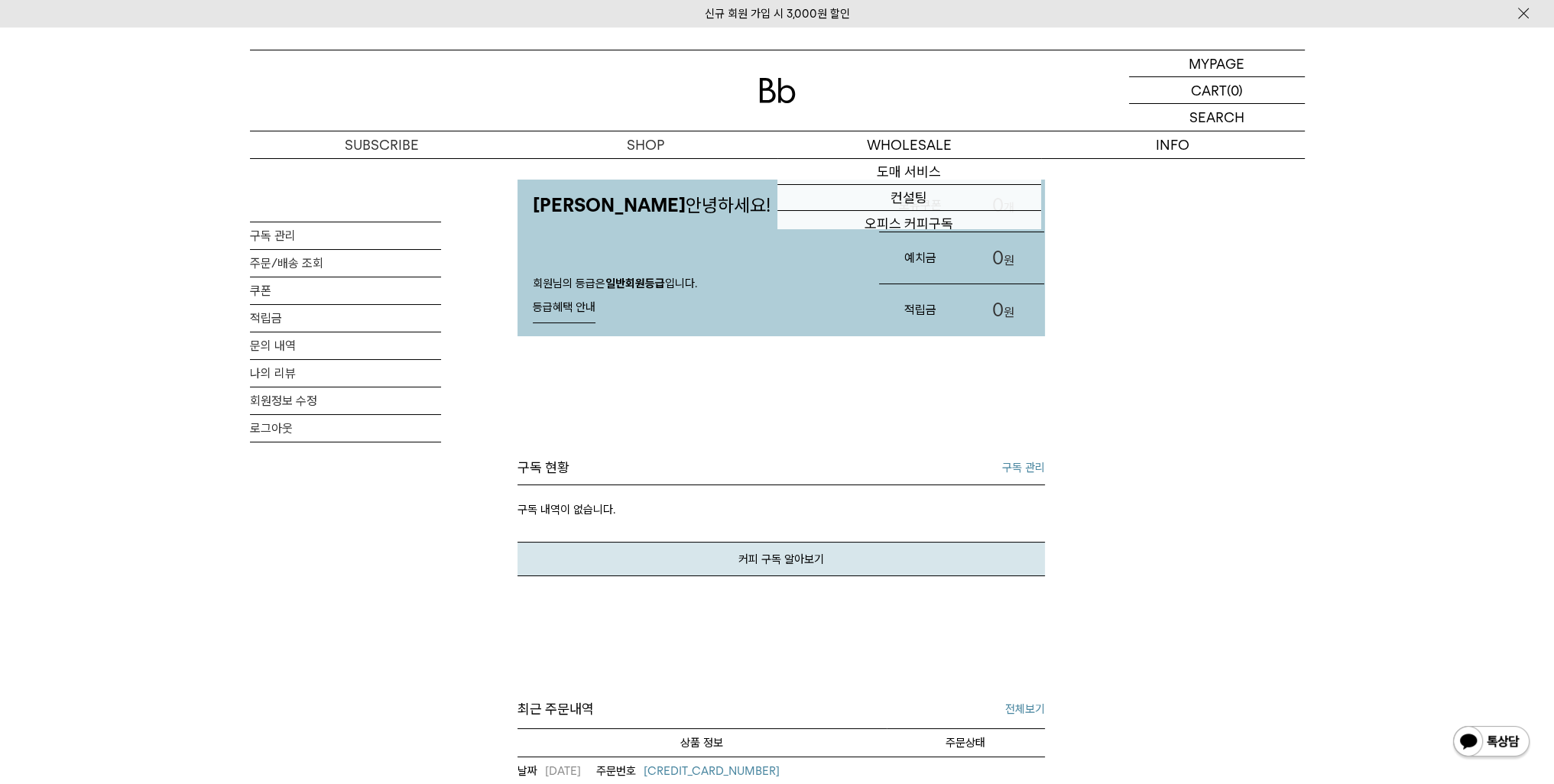
scroll to position [327, 0]
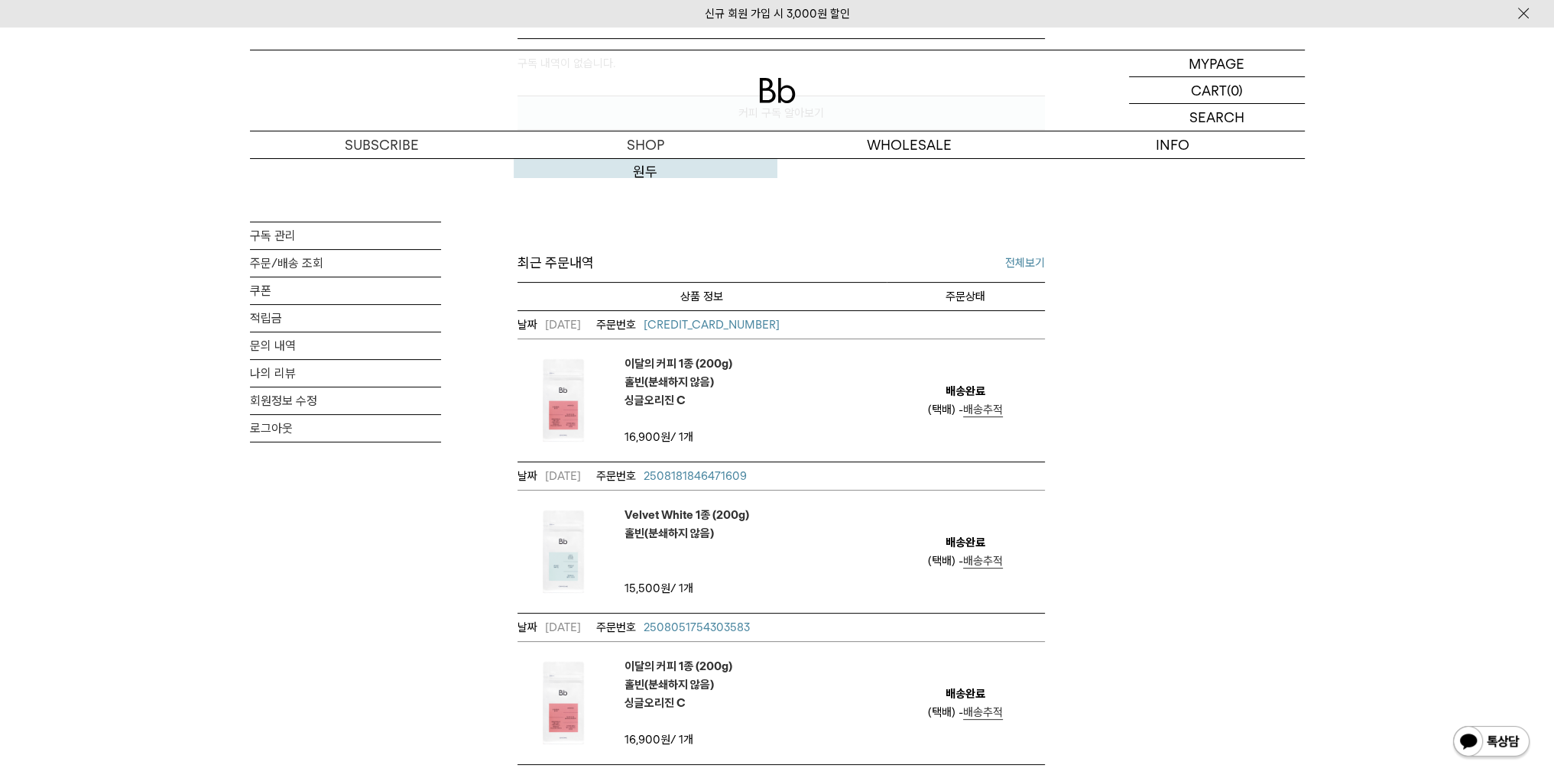
click at [628, 182] on div "신규 회원 가입 시 3,000원 할인 MYPAGE 마이페이지 LOGOUT 로그아웃 CART 장바구니 (0) SEARCH 검색 검색폼 ** 추천…" at bounding box center [777, 490] width 1554 height 1915
click at [645, 179] on link "원두" at bounding box center [645, 172] width 263 height 26
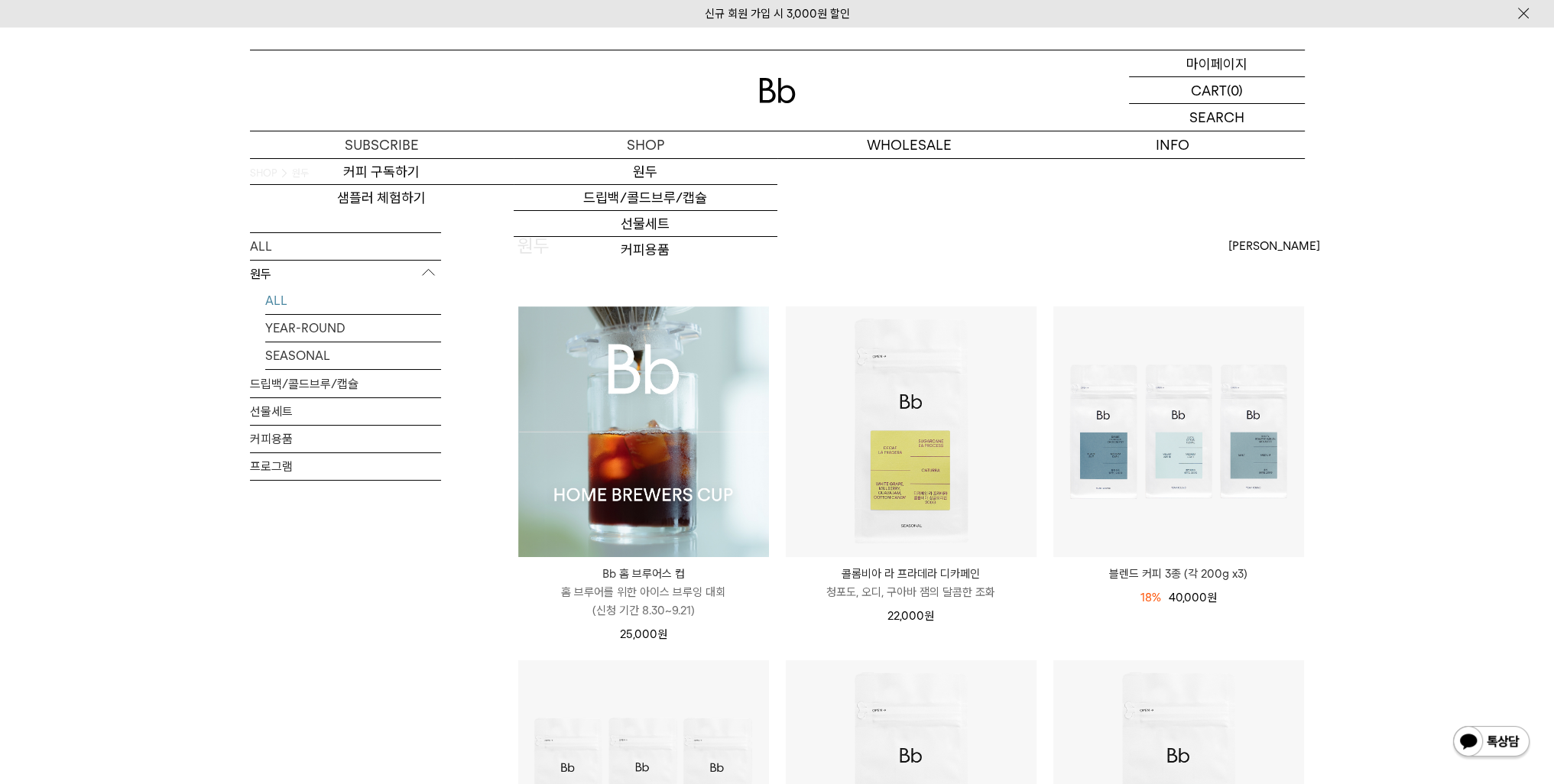
click at [1171, 59] on div "MYPAGE 마이페이지" at bounding box center [1216, 63] width 176 height 26
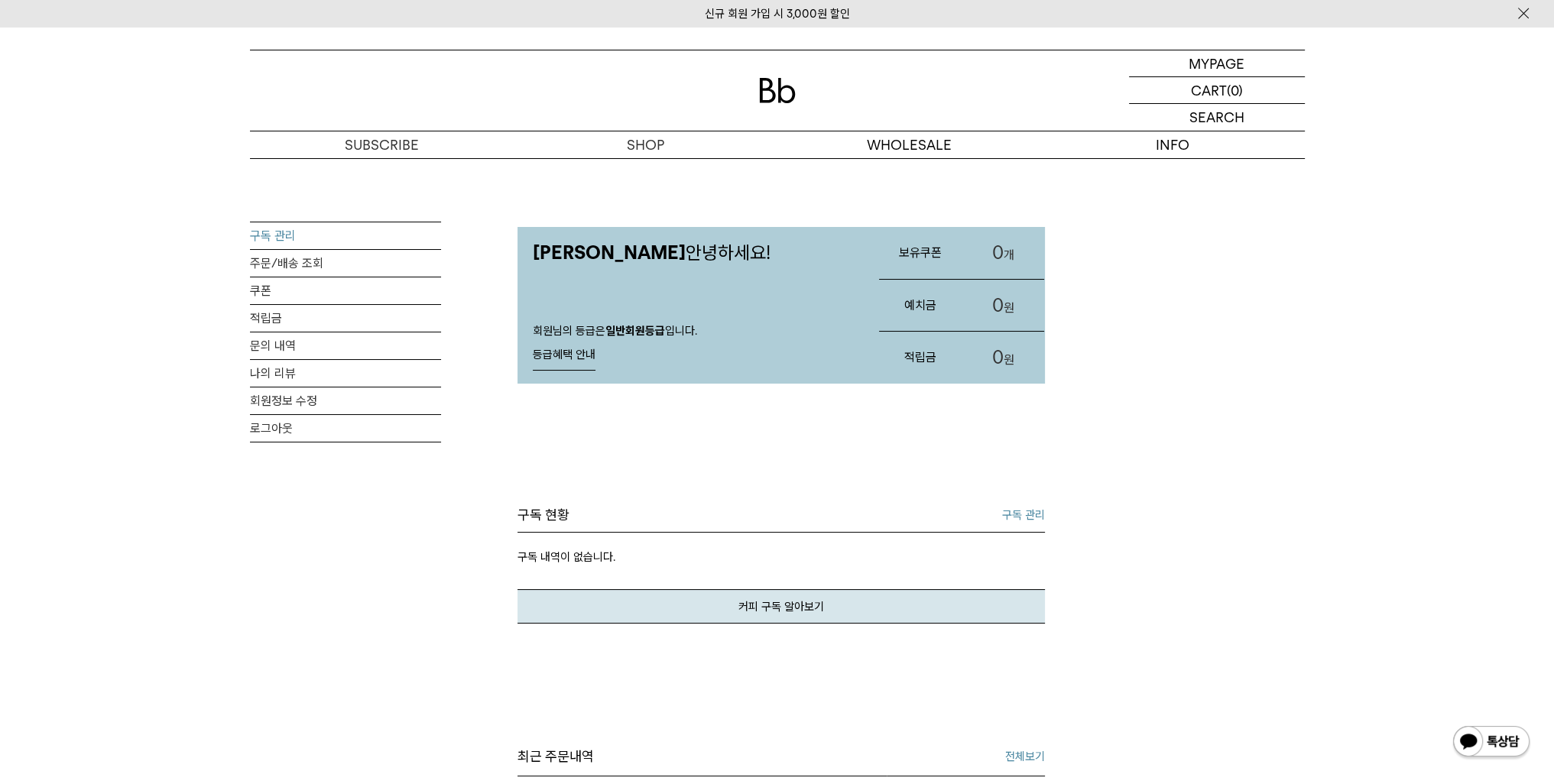
click at [321, 233] on link "구독 관리" at bounding box center [345, 235] width 191 height 26
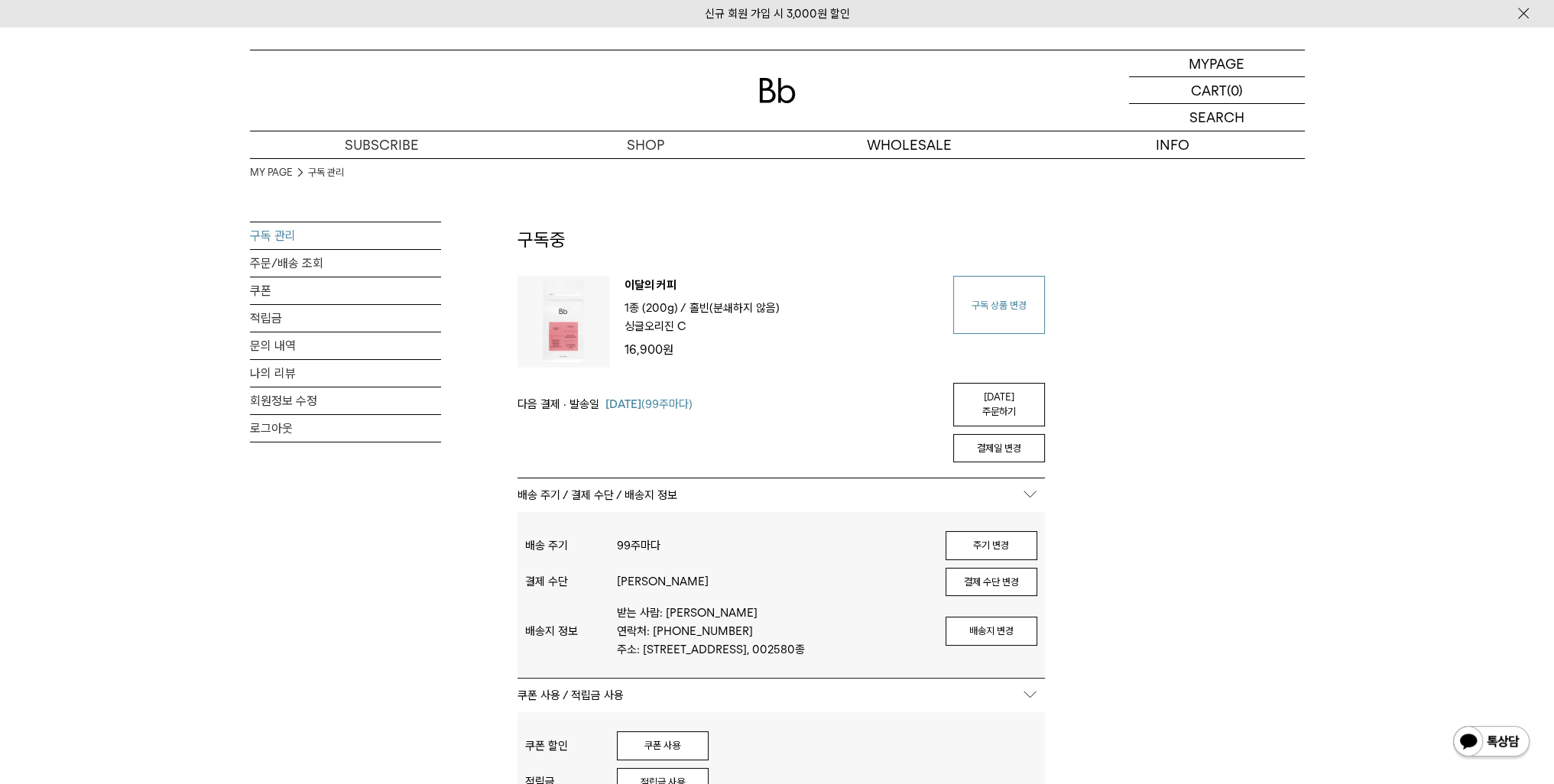
type input "**********"
click at [981, 295] on link "구독 상품 변경" at bounding box center [998, 305] width 92 height 58
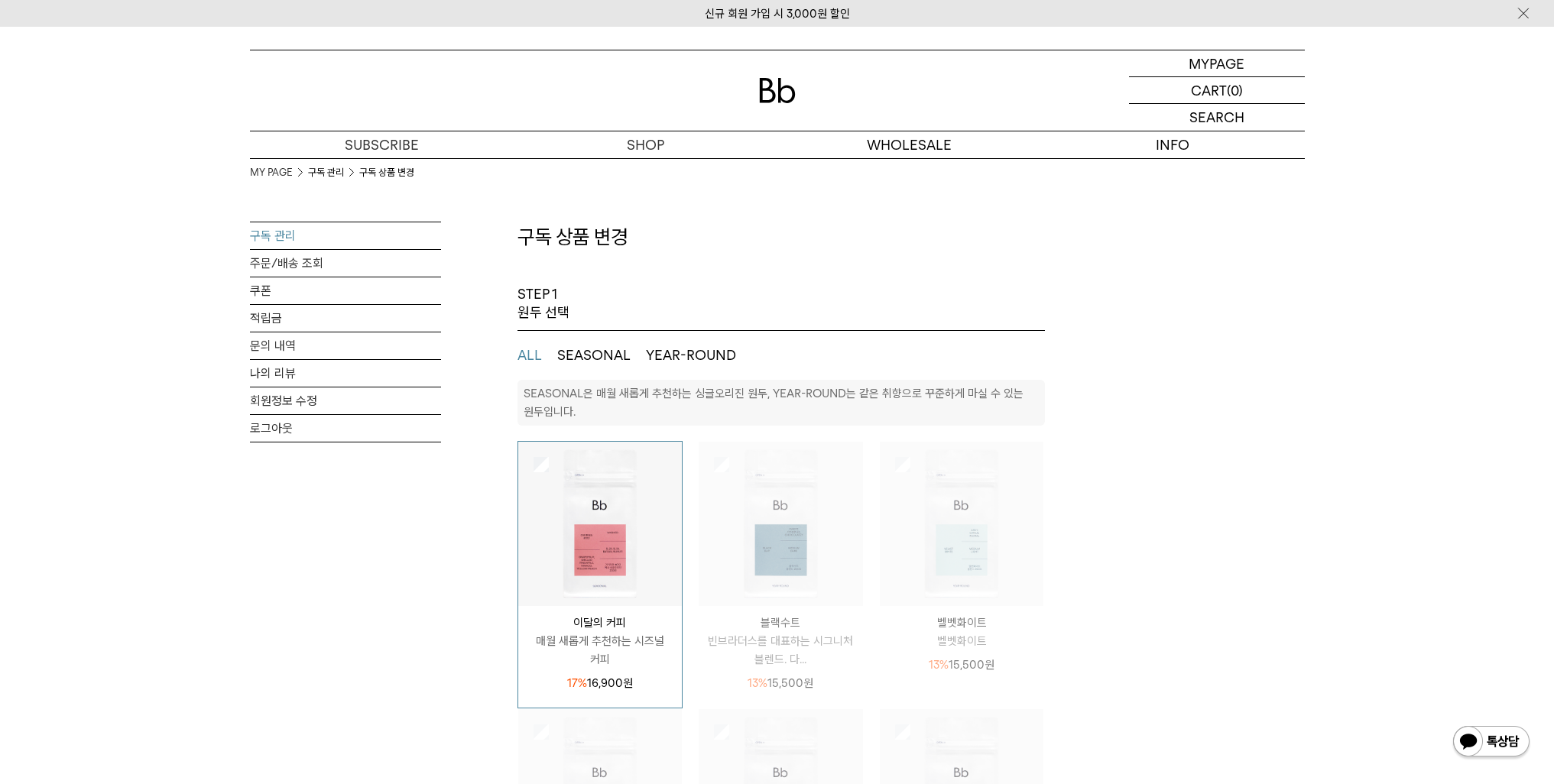
select select "**"
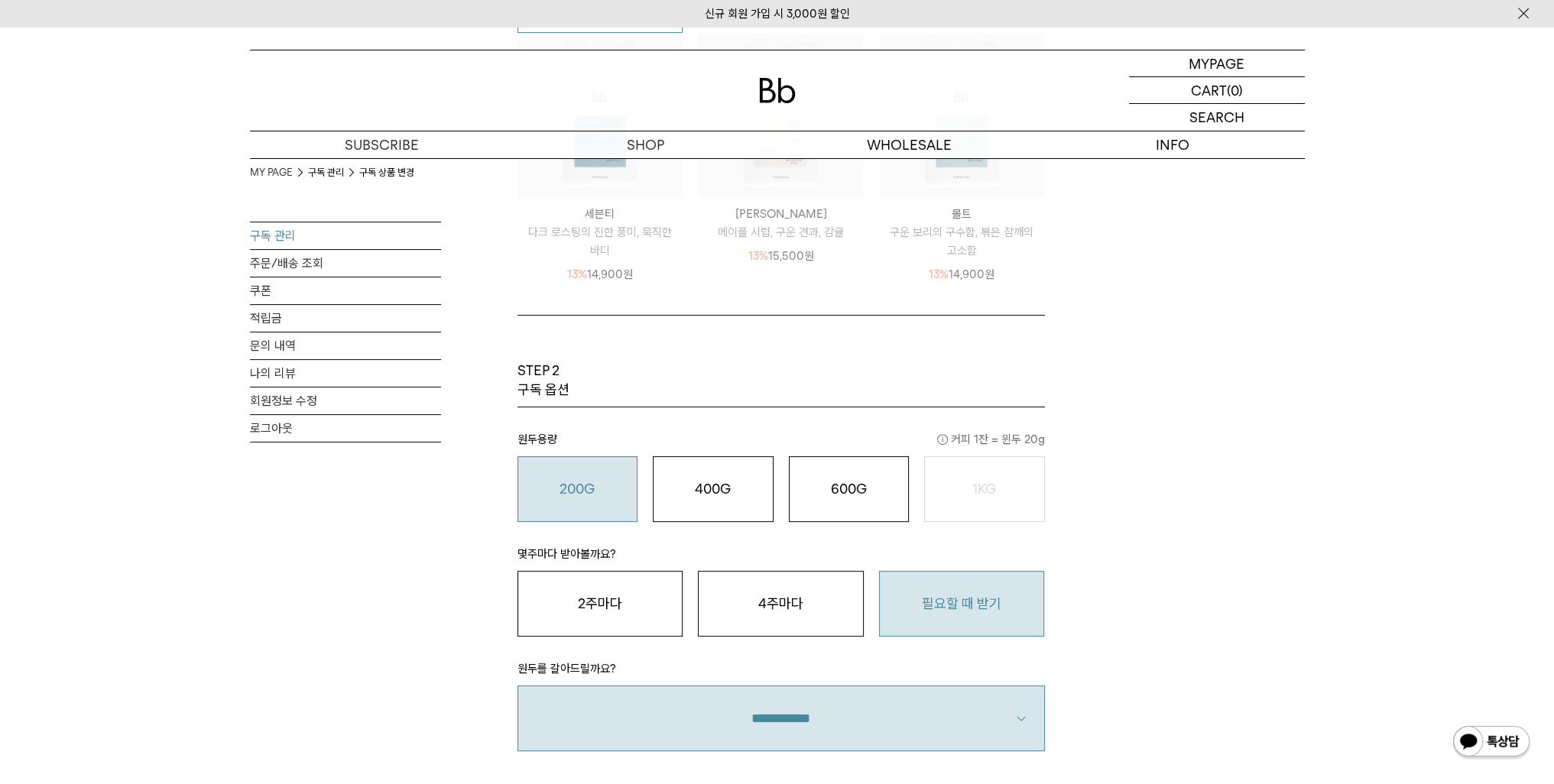
scroll to position [917, 0]
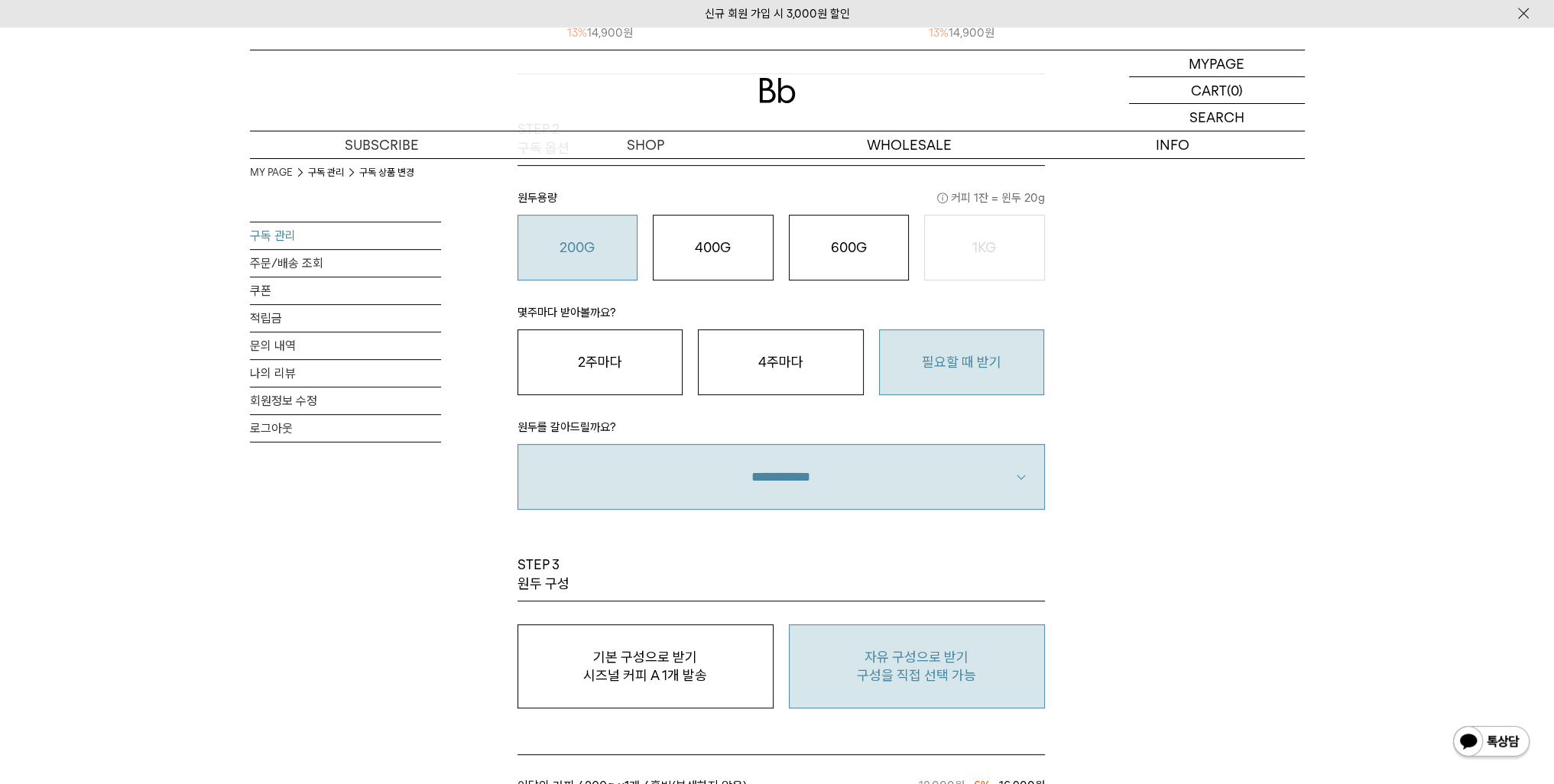
click at [827, 663] on p "자유 구성으로 받기" at bounding box center [917, 657] width 239 height 18
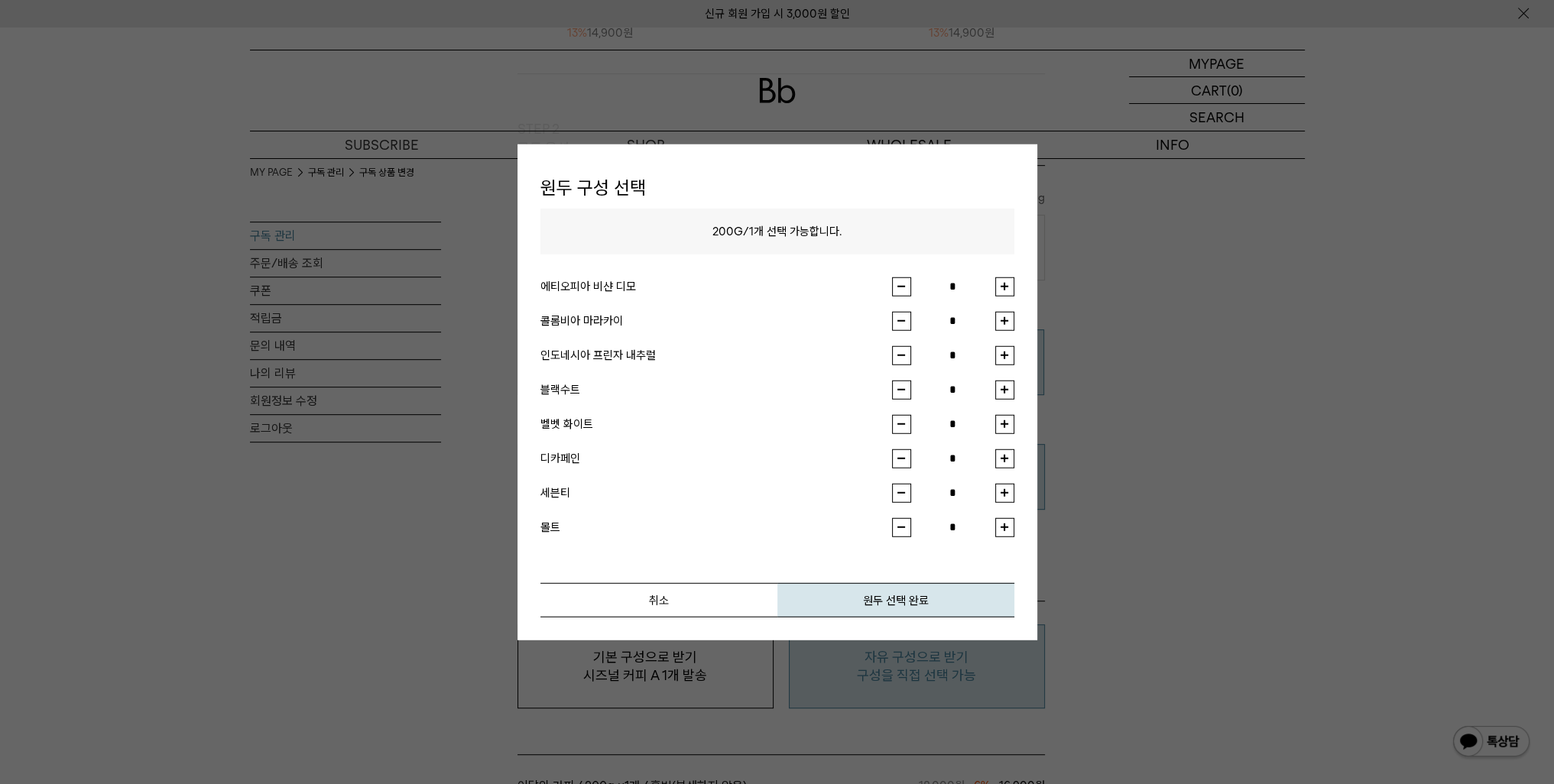
click at [1002, 355] on button "button" at bounding box center [1004, 354] width 19 height 19
click at [908, 356] on div "*" at bounding box center [953, 354] width 122 height 19
click at [907, 358] on button "button" at bounding box center [901, 354] width 19 height 19
type input "*"
click at [995, 290] on button "button" at bounding box center [1004, 286] width 19 height 19
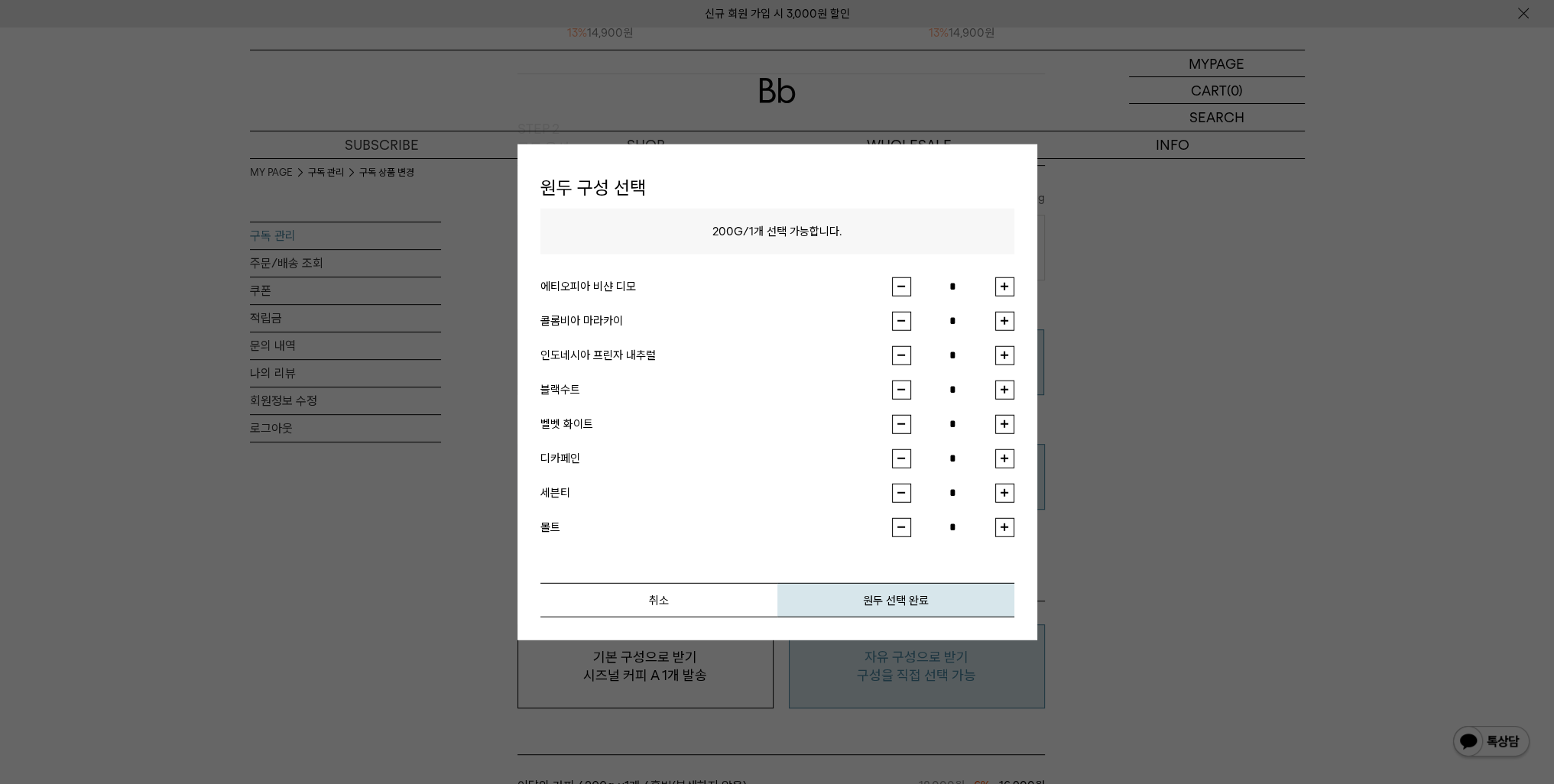
type input "*"
click at [835, 599] on button "원두 선택 완료" at bounding box center [895, 599] width 237 height 35
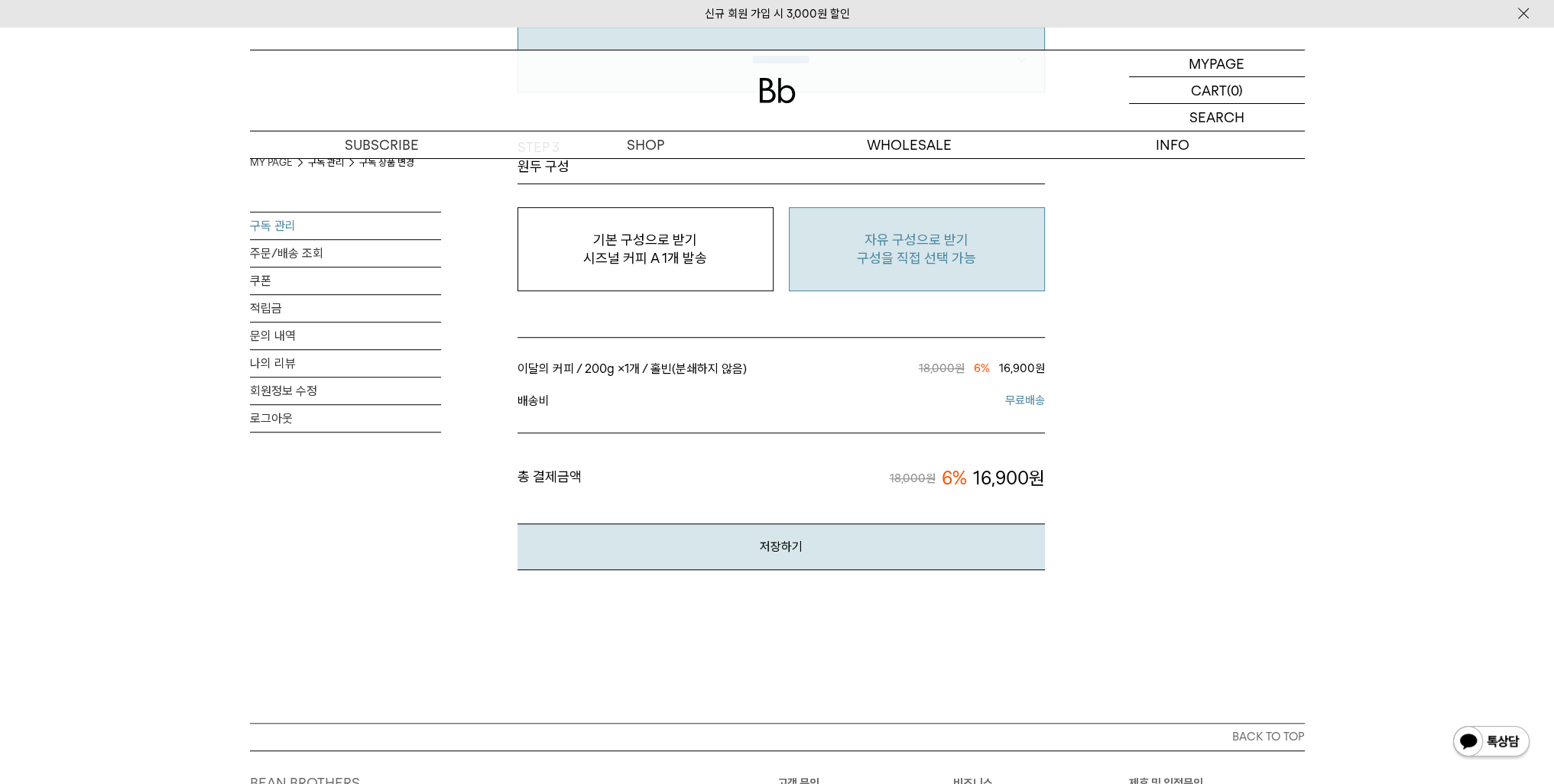
scroll to position [1375, 0]
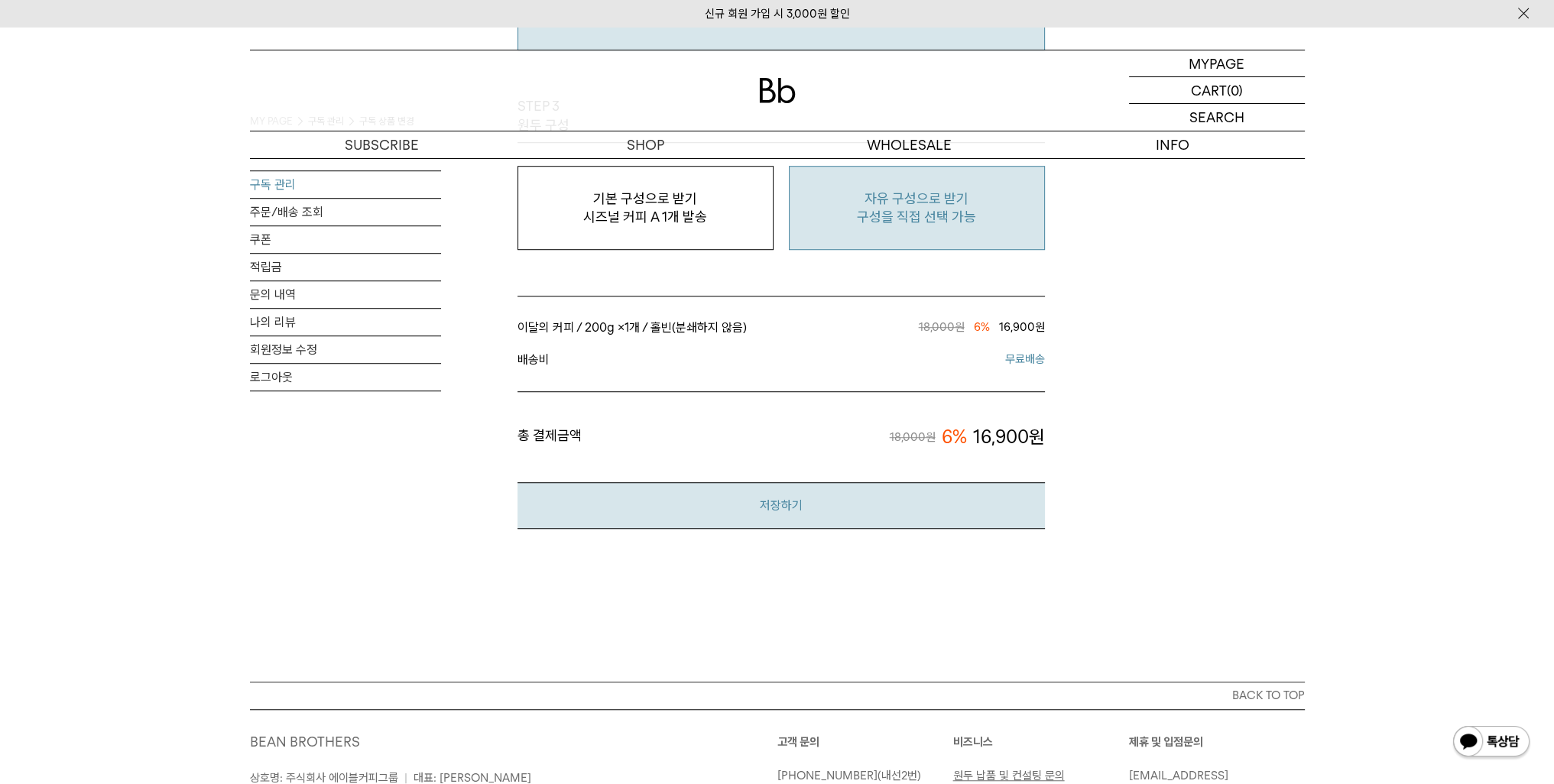
click at [748, 529] on button "저장하기" at bounding box center [781, 505] width 528 height 46
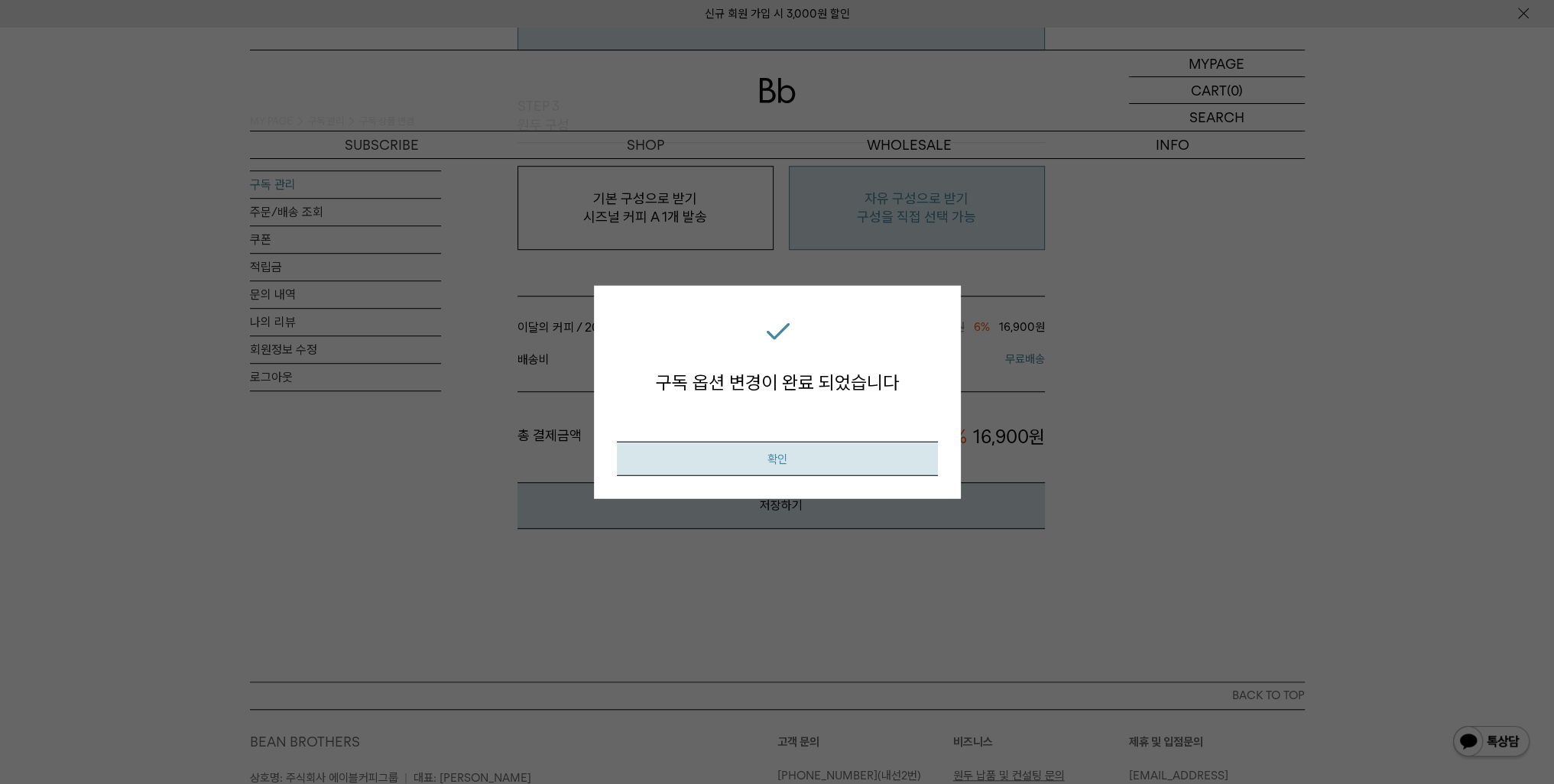
click at [747, 446] on button "확인" at bounding box center [777, 458] width 321 height 35
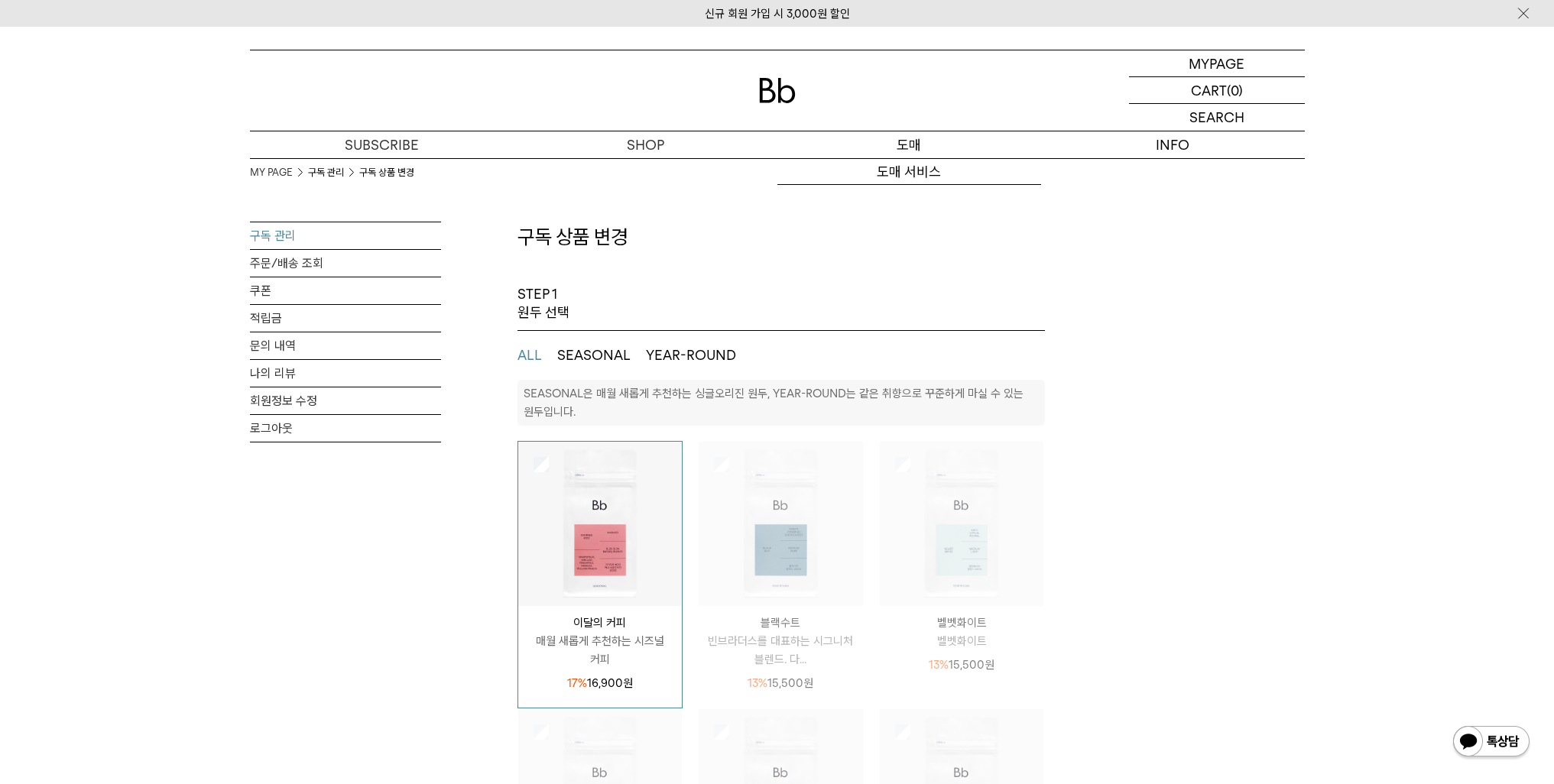
select select "**"
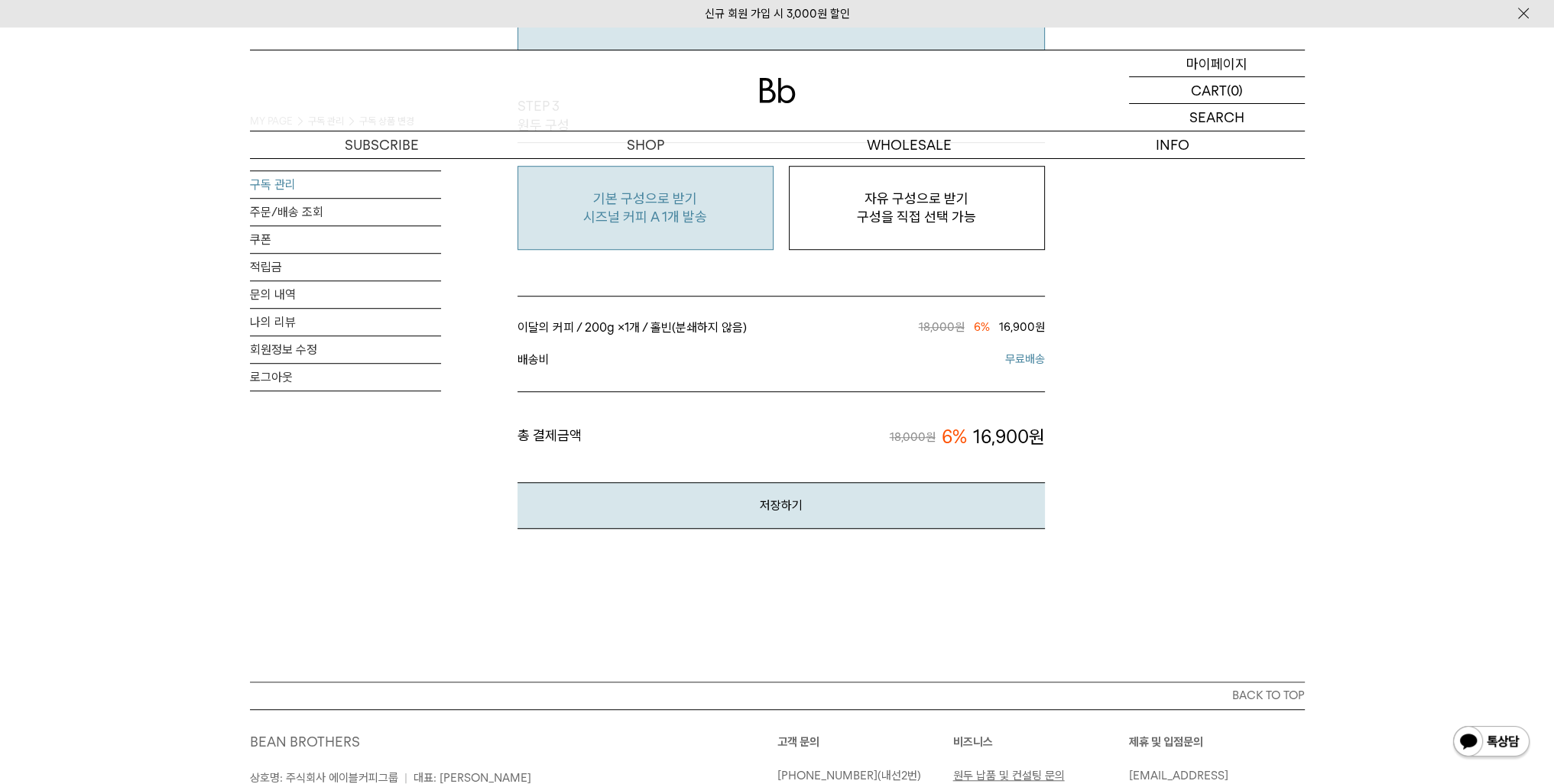
click at [1205, 59] on p "마이페이지" at bounding box center [1217, 63] width 61 height 26
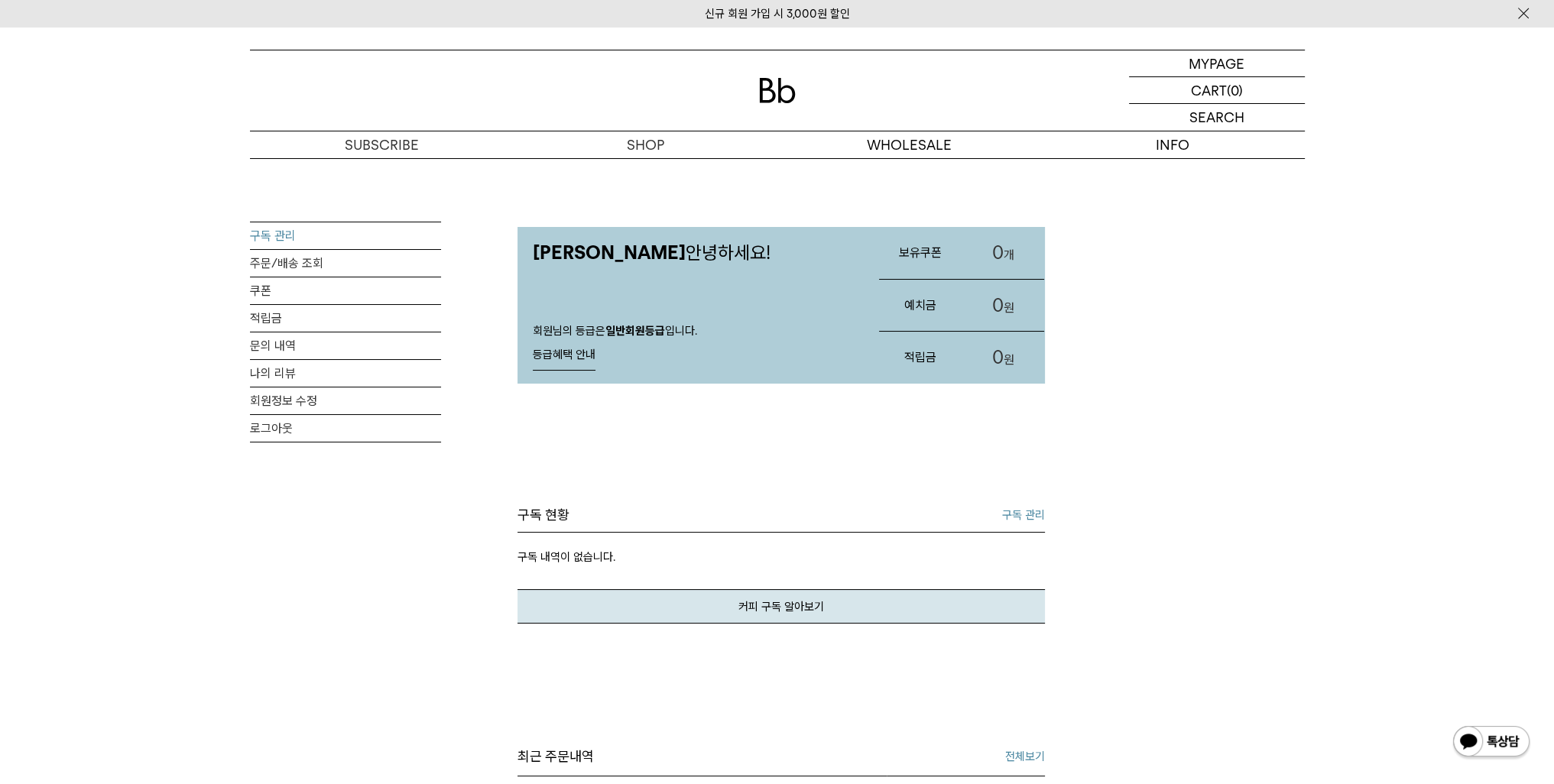
click at [373, 245] on link "구독 관리" at bounding box center [345, 235] width 191 height 26
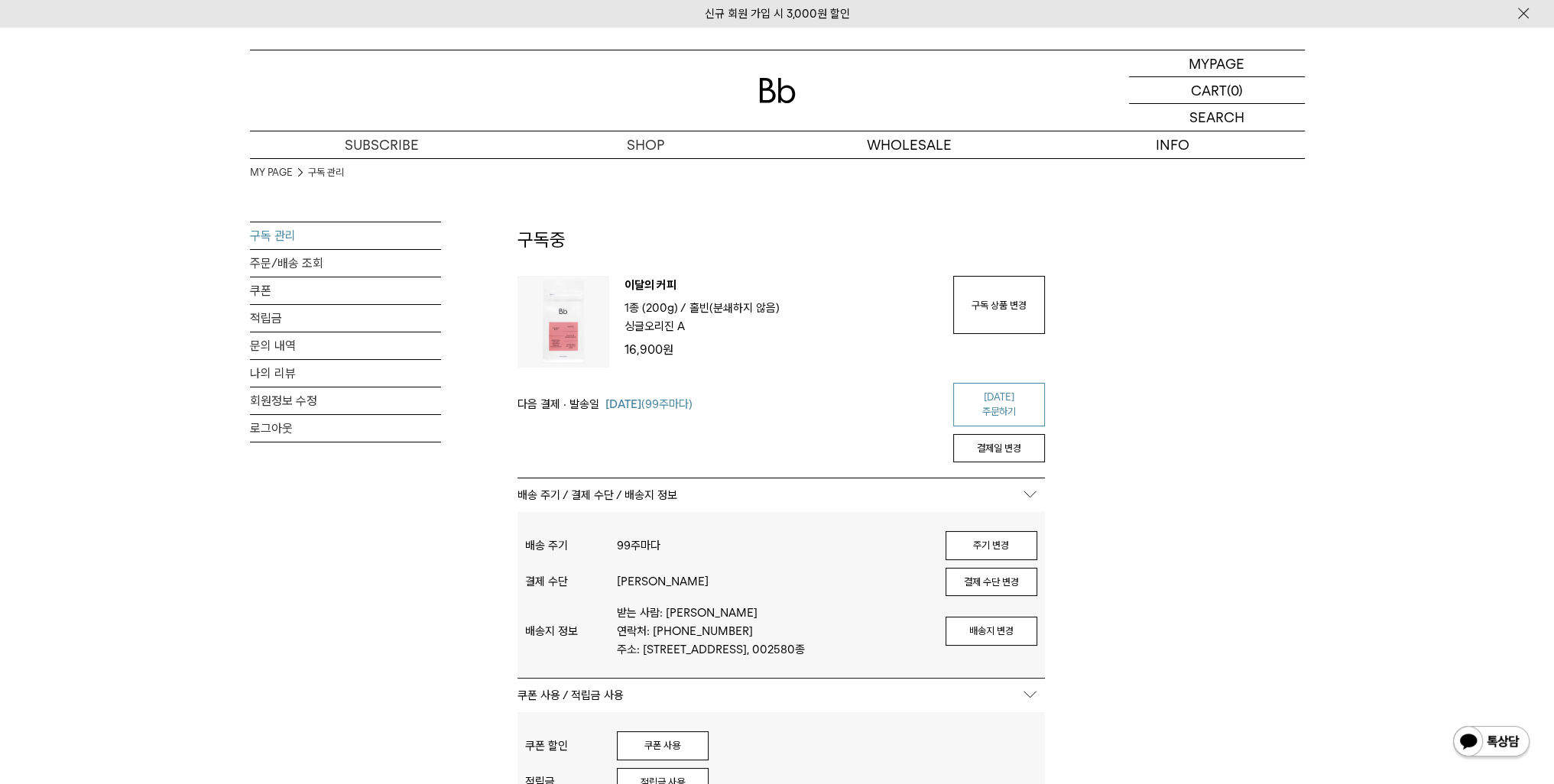
type input "**********"
click at [988, 398] on link "[DATE] 주문하기" at bounding box center [998, 404] width 92 height 44
